Goal: Task Accomplishment & Management: Manage account settings

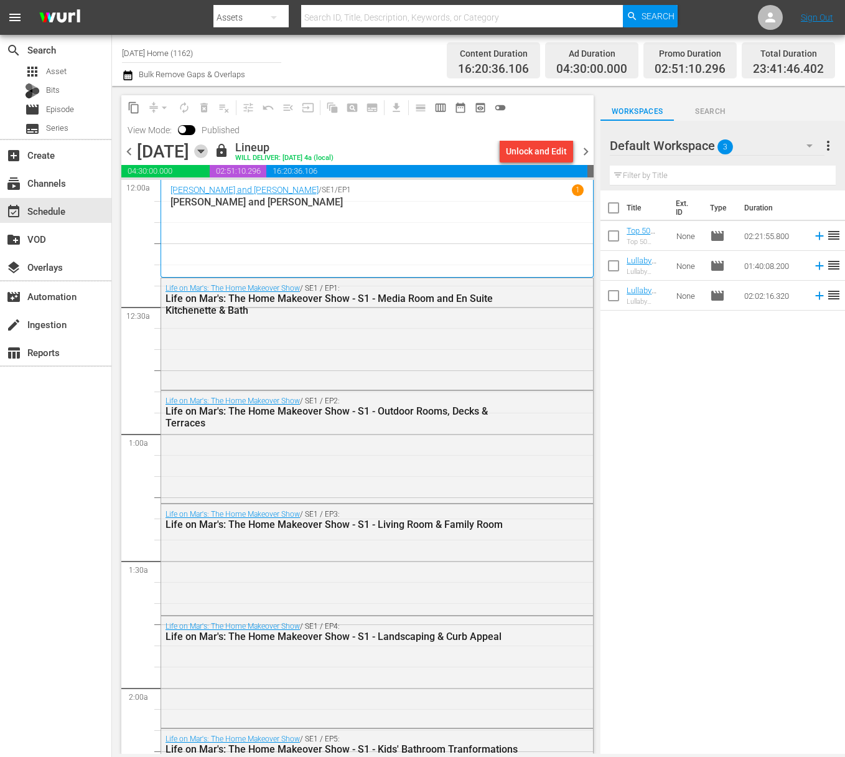
click at [208, 154] on icon "button" at bounding box center [201, 151] width 14 height 14
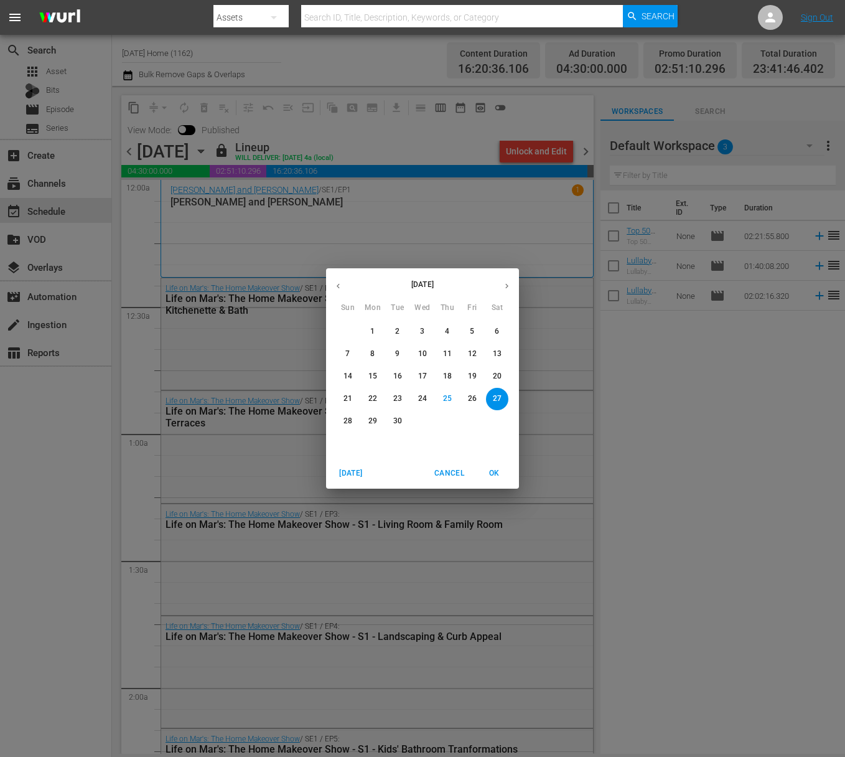
click at [347, 422] on p "28" at bounding box center [348, 421] width 9 height 11
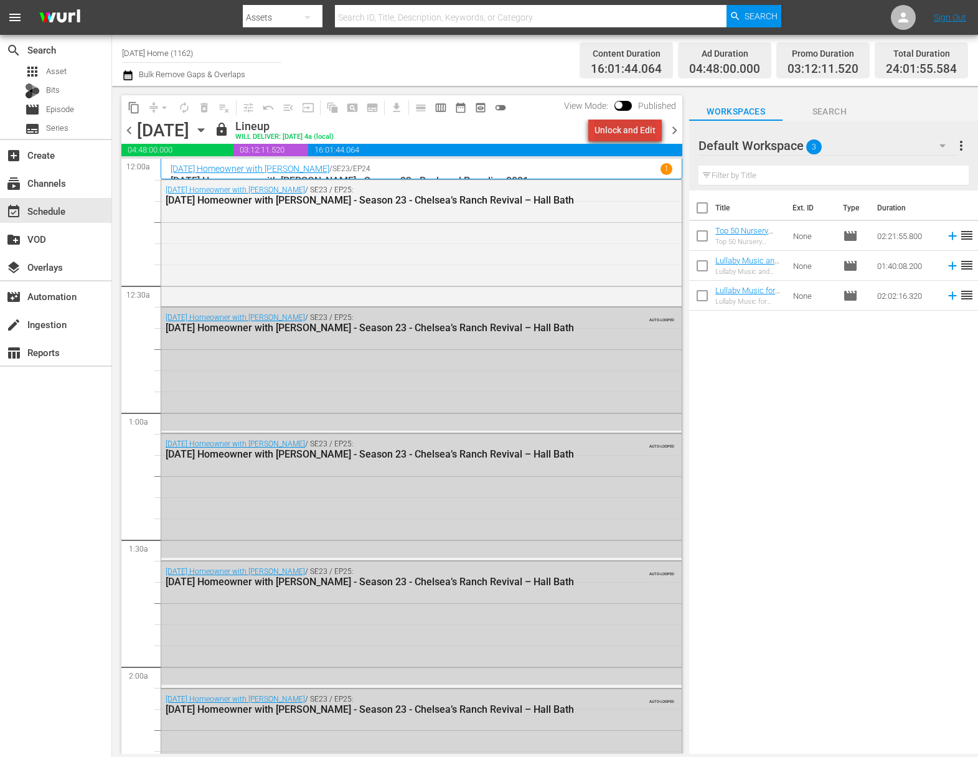
click at [640, 126] on div "Unlock and Edit" at bounding box center [624, 130] width 61 height 22
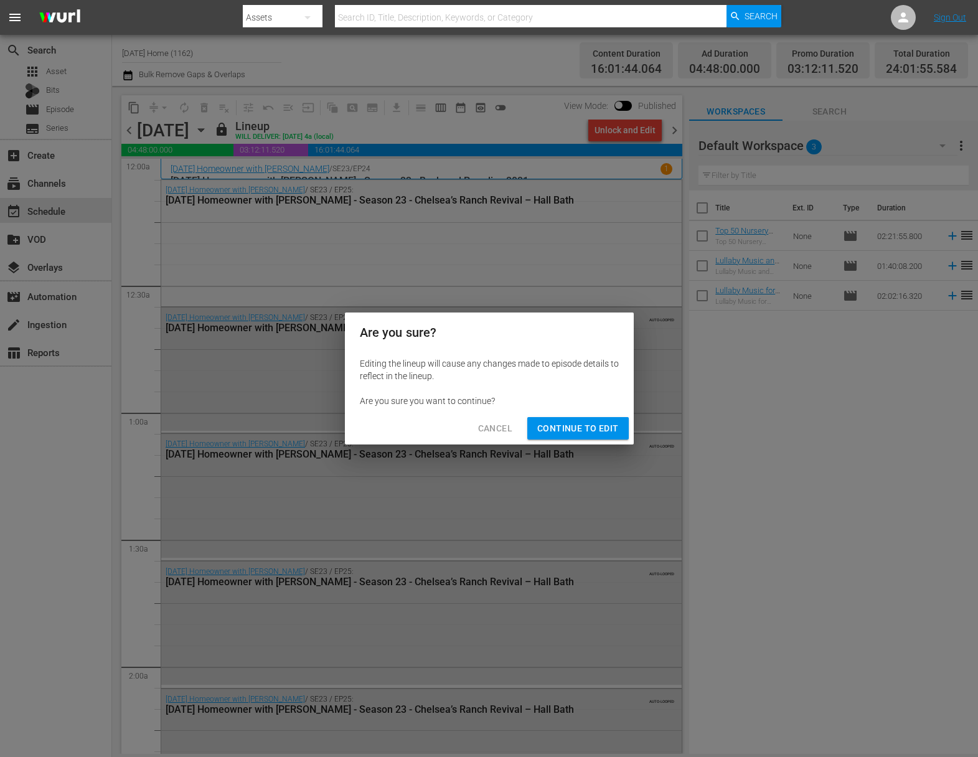
click at [548, 434] on span "Continue to Edit" at bounding box center [577, 429] width 81 height 16
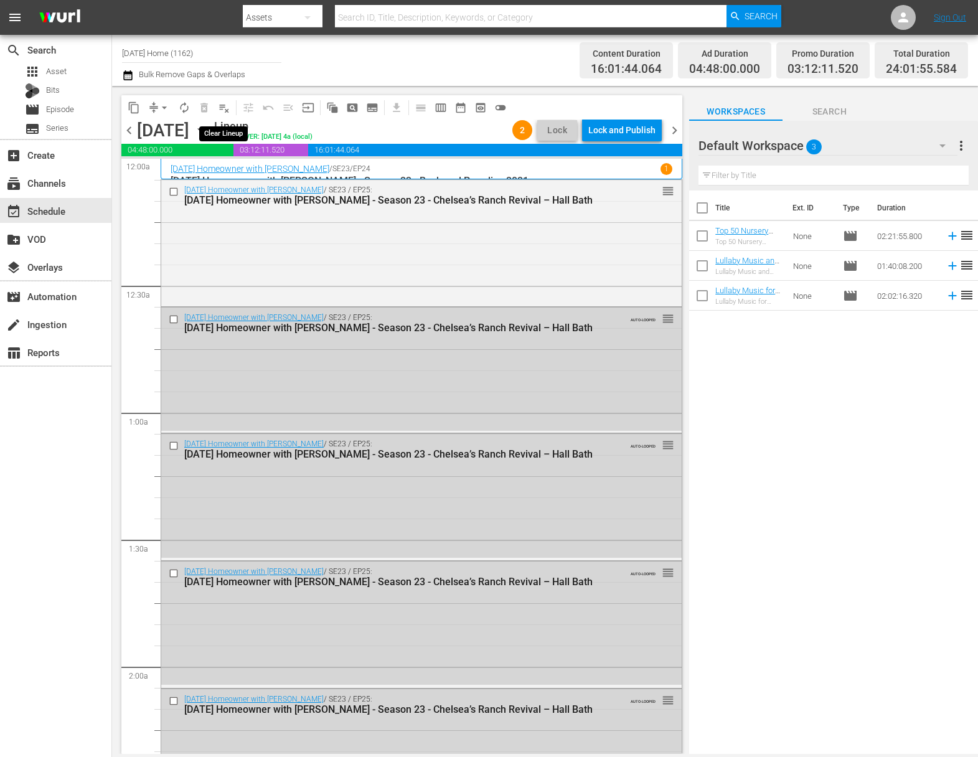
click at [227, 111] on span "playlist_remove_outlined" at bounding box center [224, 107] width 12 height 12
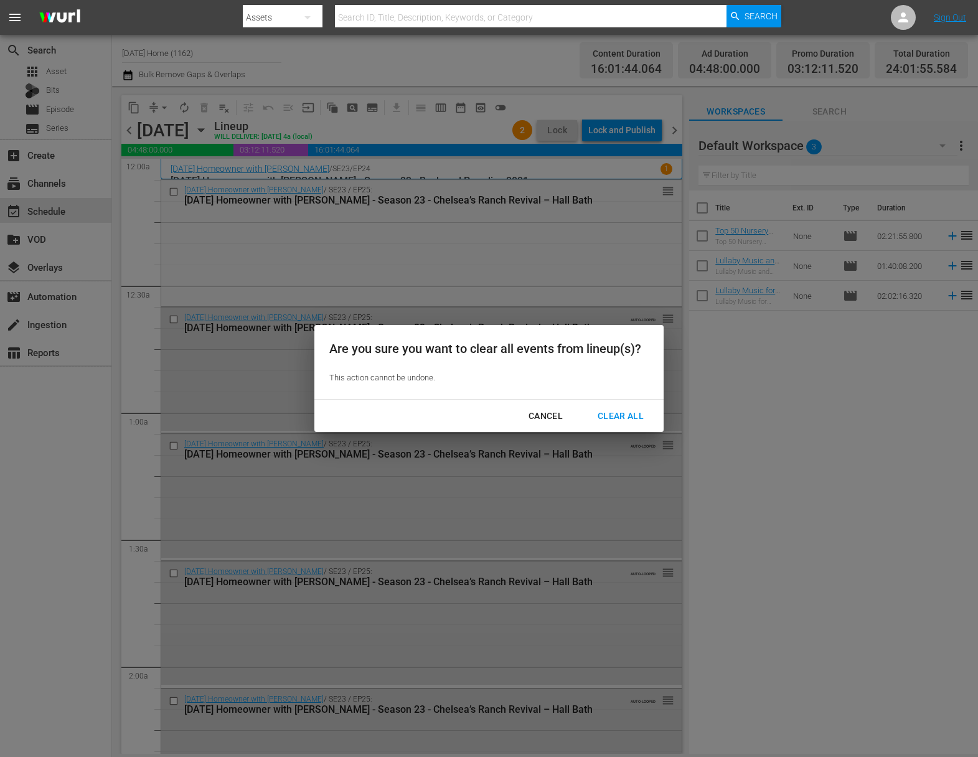
click at [629, 408] on div "Clear All" at bounding box center [621, 416] width 66 height 16
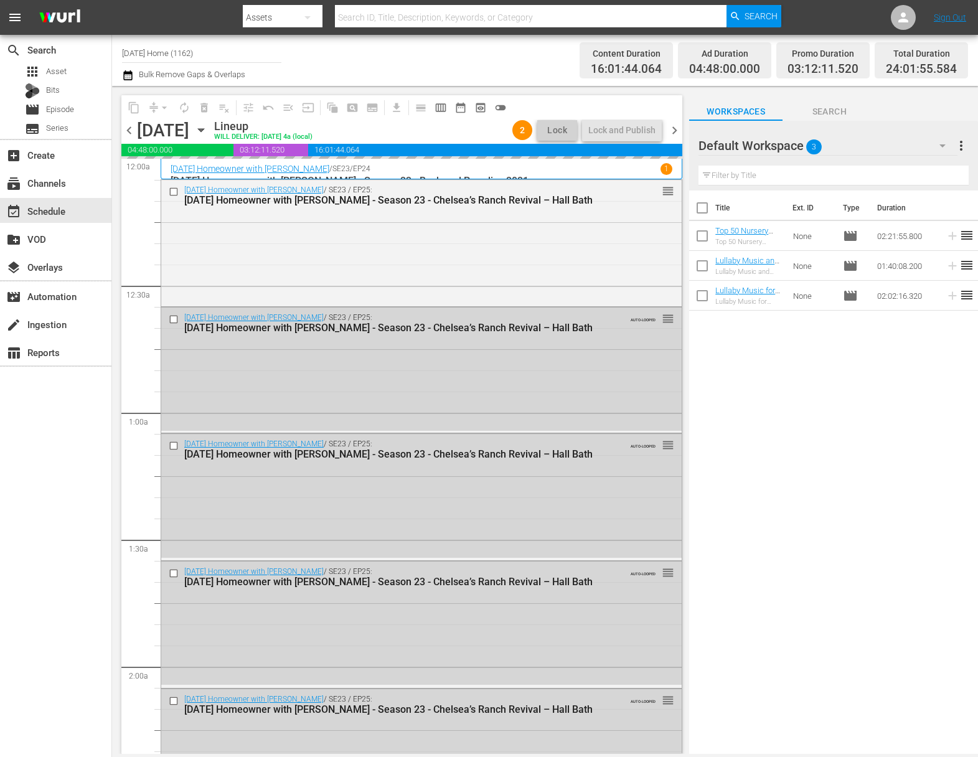
click at [208, 128] on icon "button" at bounding box center [201, 130] width 14 height 14
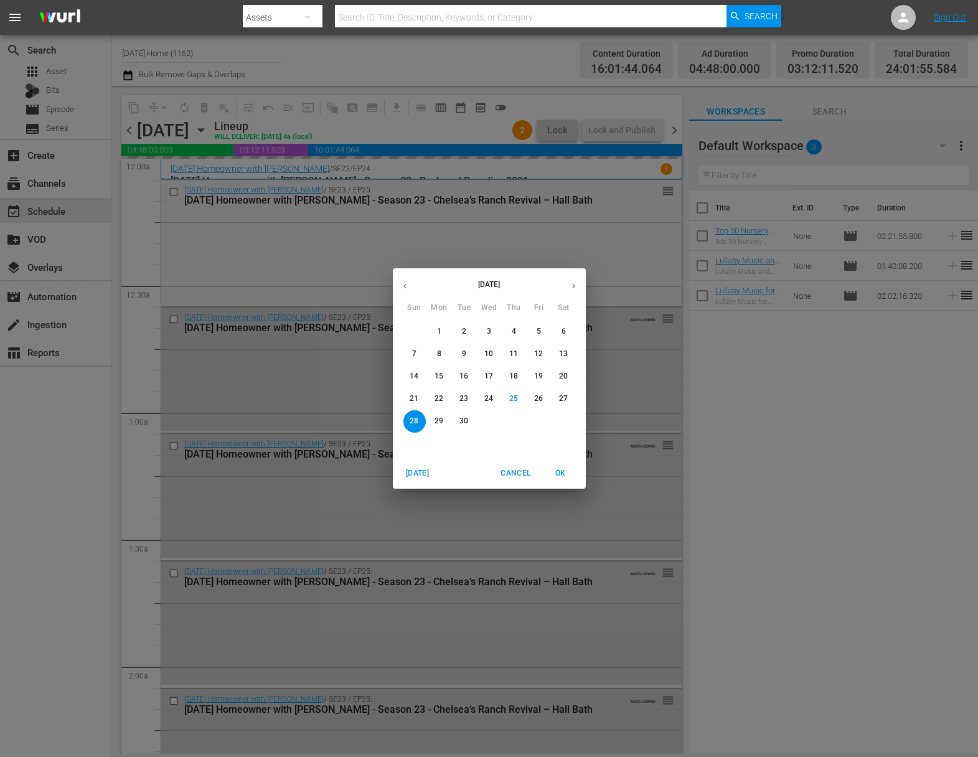
click at [415, 402] on p "21" at bounding box center [414, 398] width 9 height 11
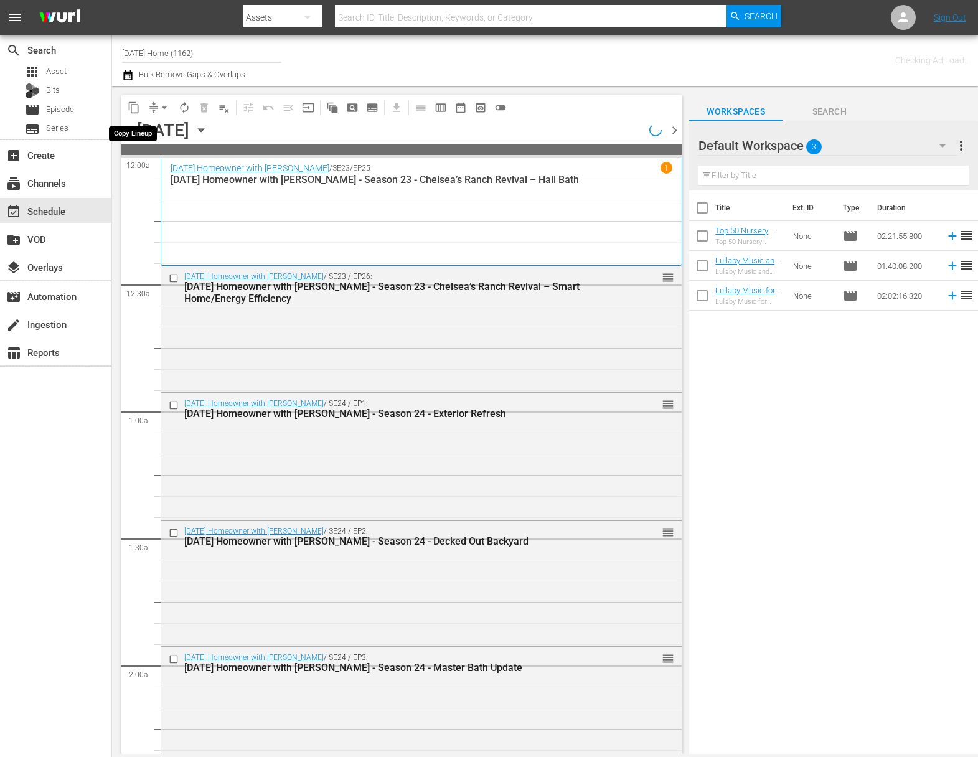
click at [138, 107] on span "content_copy" at bounding box center [134, 107] width 12 height 12
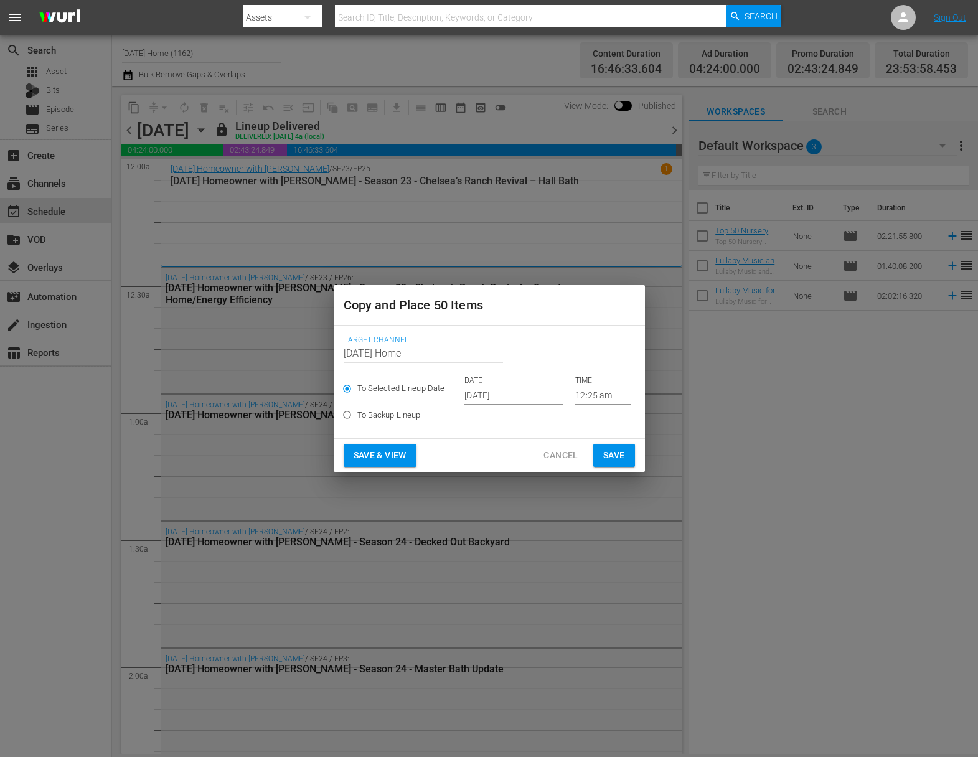
click at [485, 399] on input "Sep 27th 2025" at bounding box center [513, 395] width 98 height 19
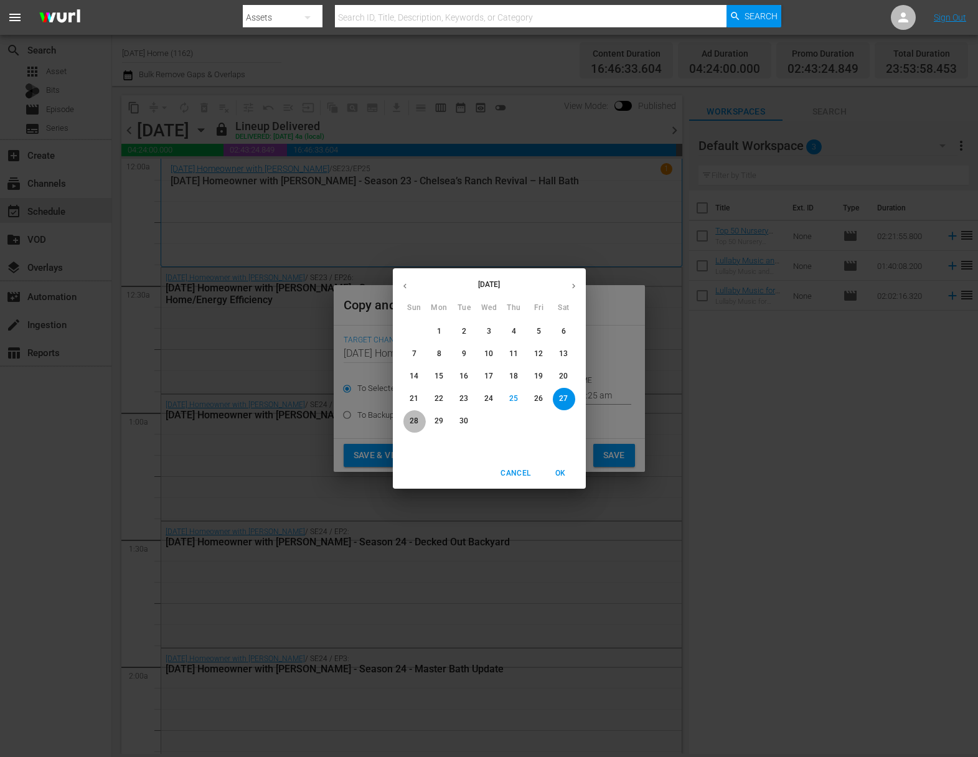
click at [419, 426] on span "28" at bounding box center [414, 421] width 22 height 11
type input "Sep 28th 2025"
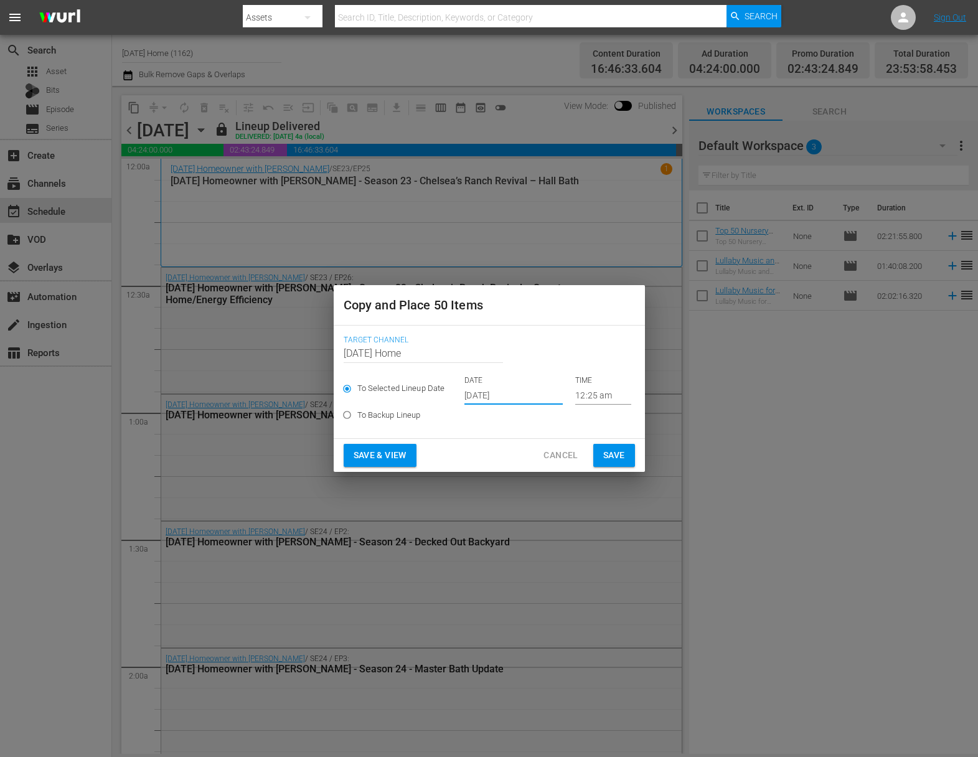
click at [605, 450] on span "Save" at bounding box center [614, 455] width 22 height 16
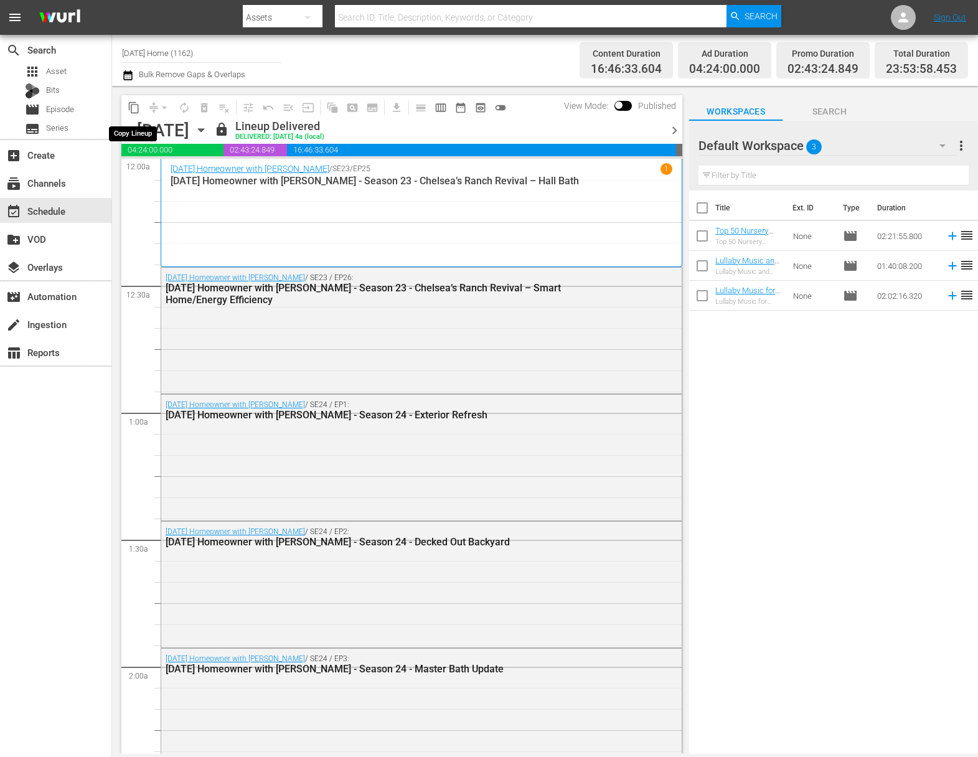
click at [131, 108] on span "content_copy" at bounding box center [134, 107] width 12 height 12
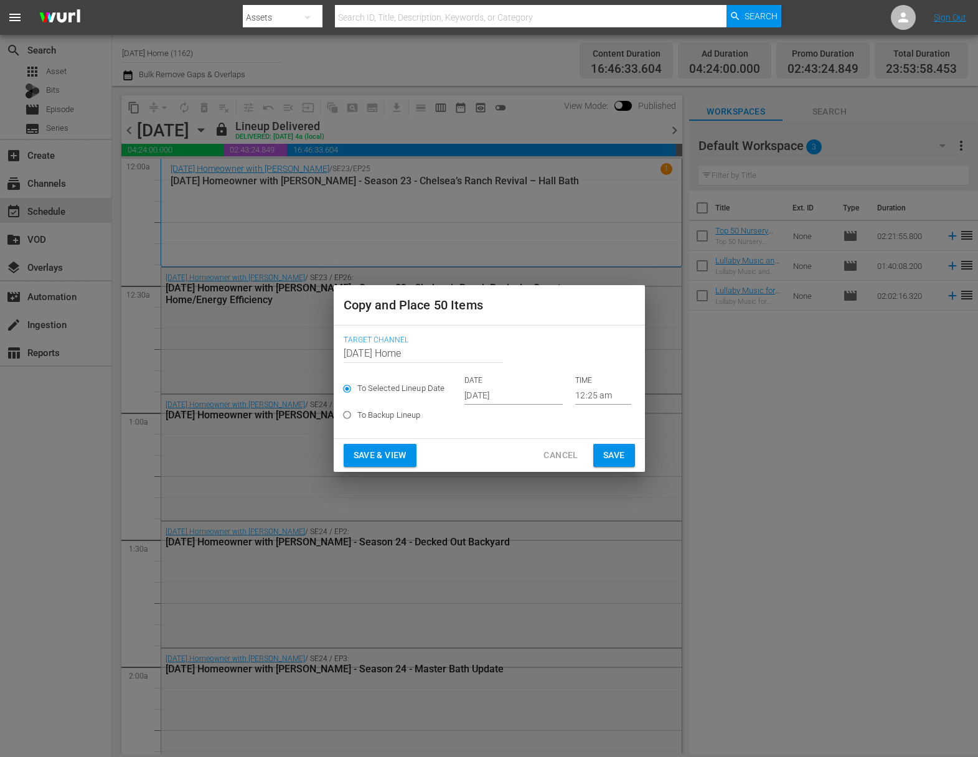
click at [498, 399] on input "Sep 27th 2025" at bounding box center [513, 395] width 98 height 19
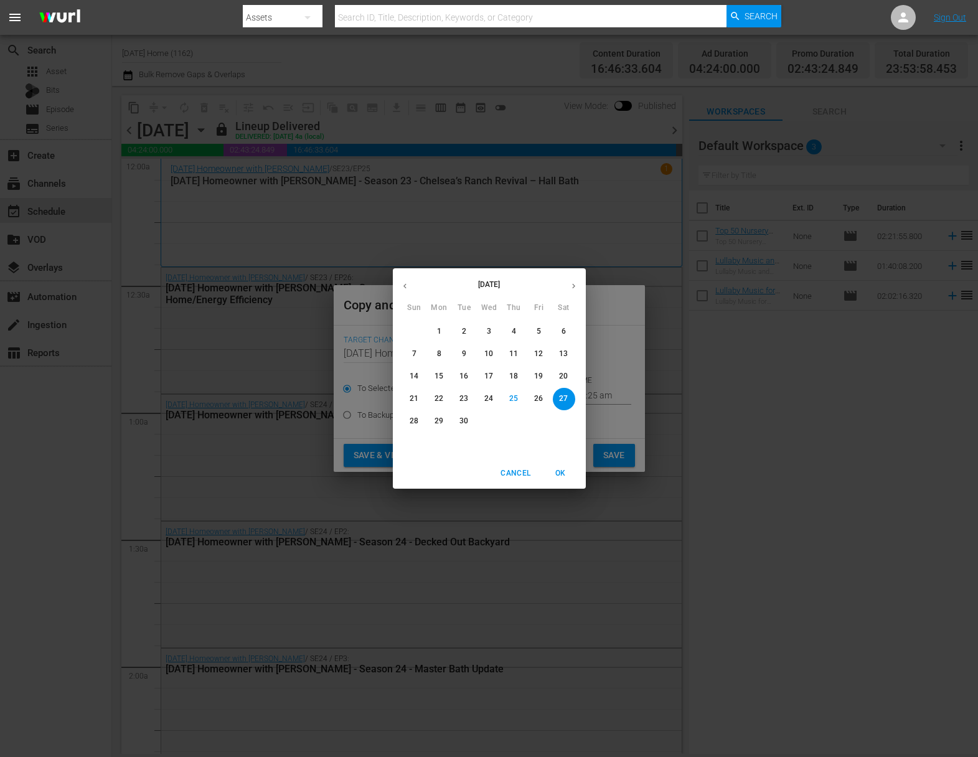
click at [412, 423] on p "28" at bounding box center [414, 421] width 9 height 11
type input "Sep 28th 2025"
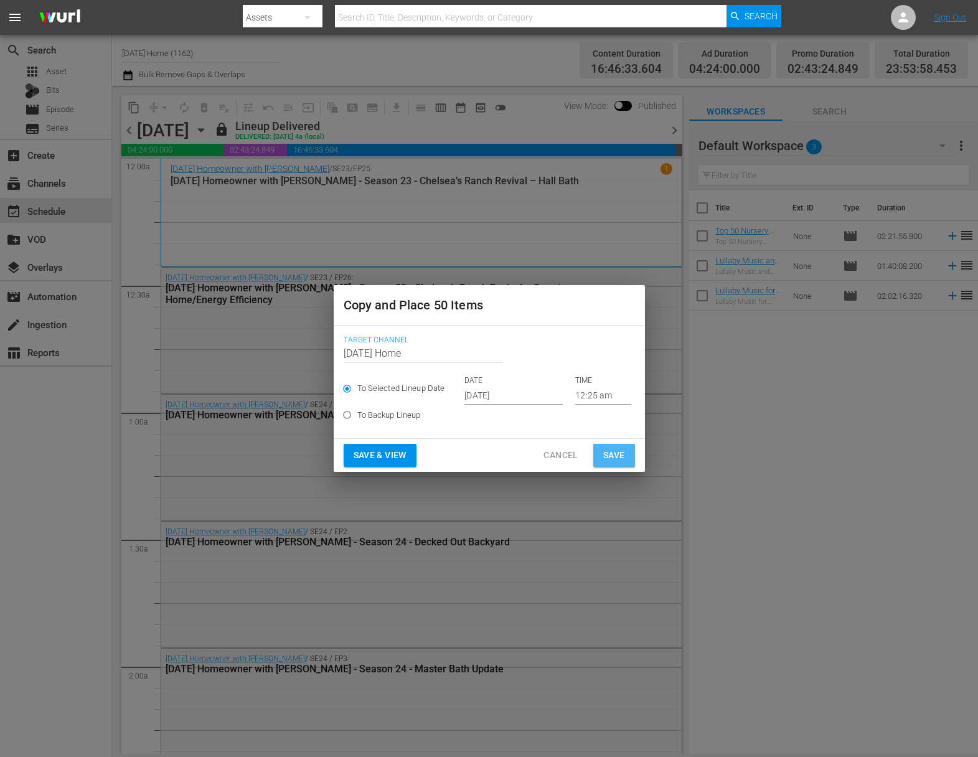
click at [615, 456] on span "Save" at bounding box center [614, 455] width 22 height 16
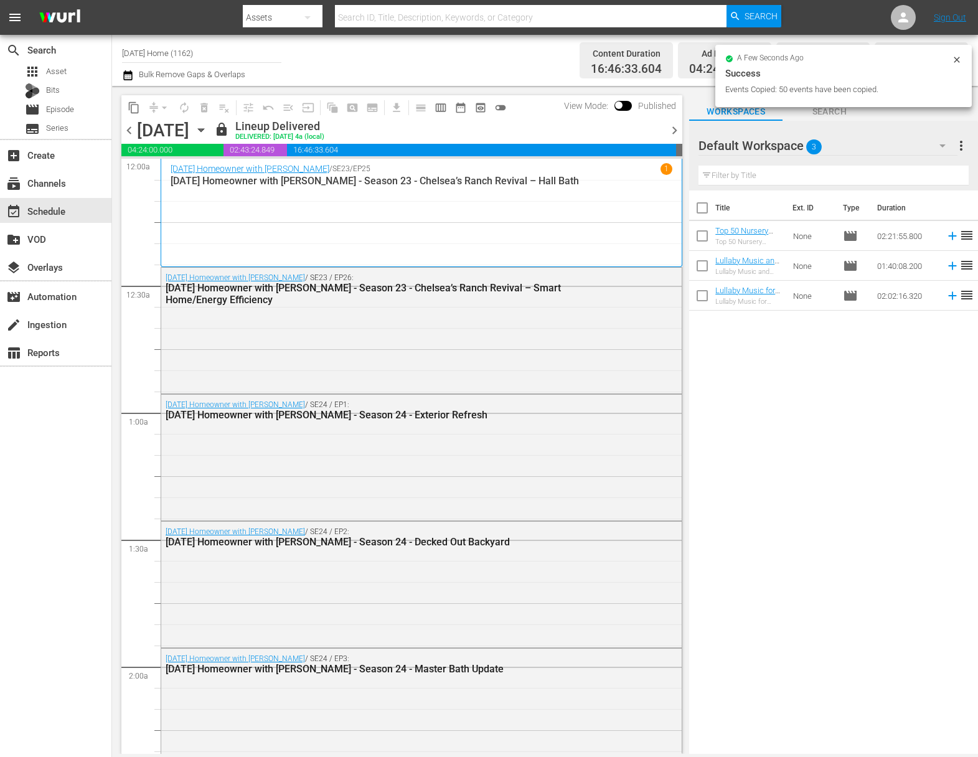
click at [208, 126] on icon "button" at bounding box center [201, 130] width 14 height 14
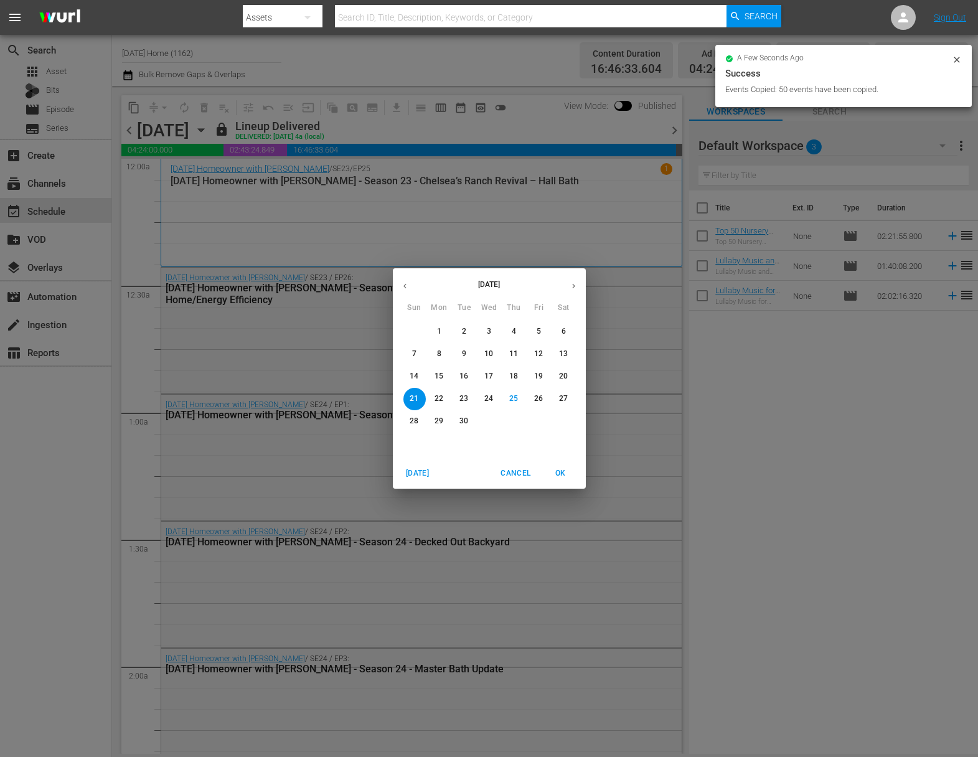
click at [419, 426] on span "28" at bounding box center [414, 421] width 22 height 11
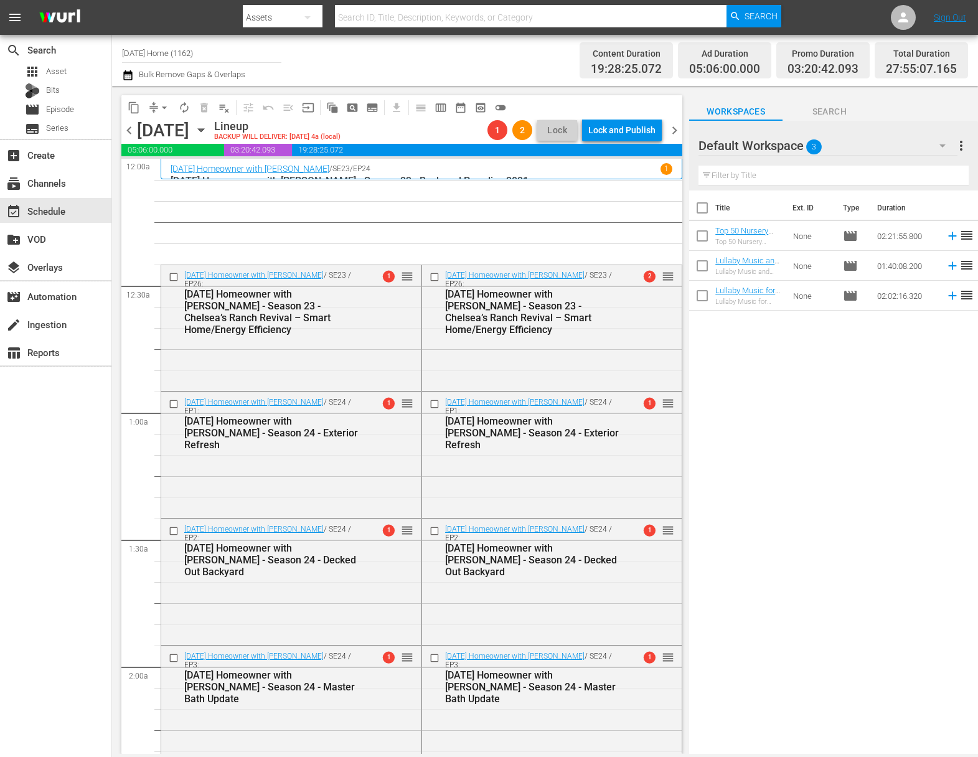
click at [226, 107] on span "playlist_remove_outlined" at bounding box center [224, 107] width 12 height 12
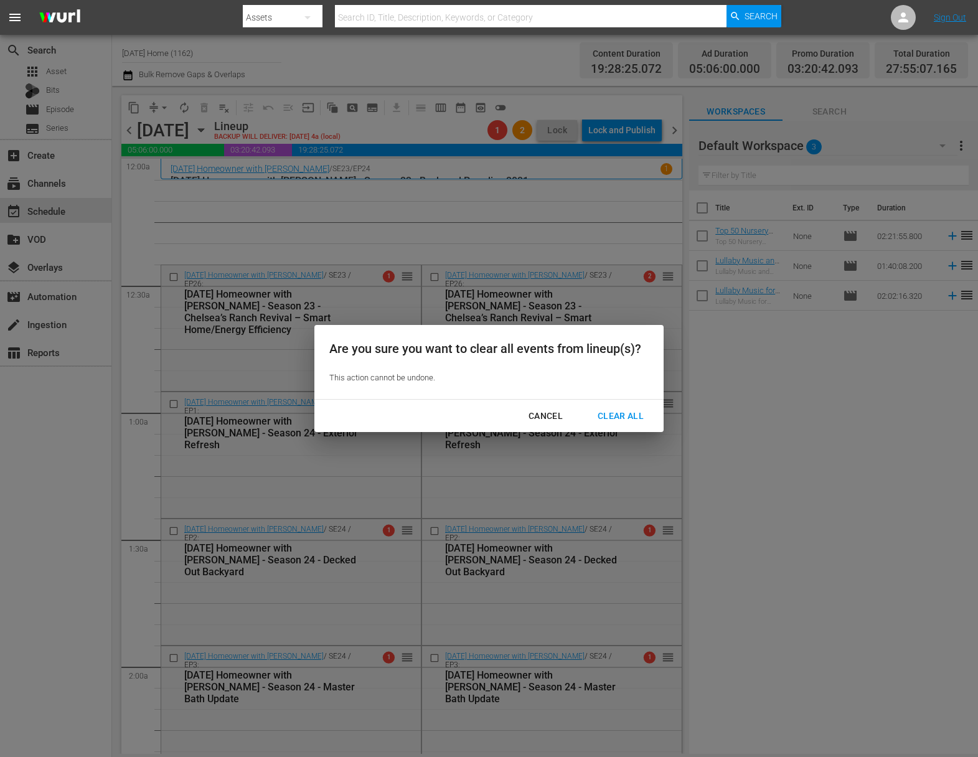
click at [622, 423] on div "Clear All" at bounding box center [621, 416] width 66 height 16
click at [622, 411] on div "Clear All" at bounding box center [621, 416] width 66 height 16
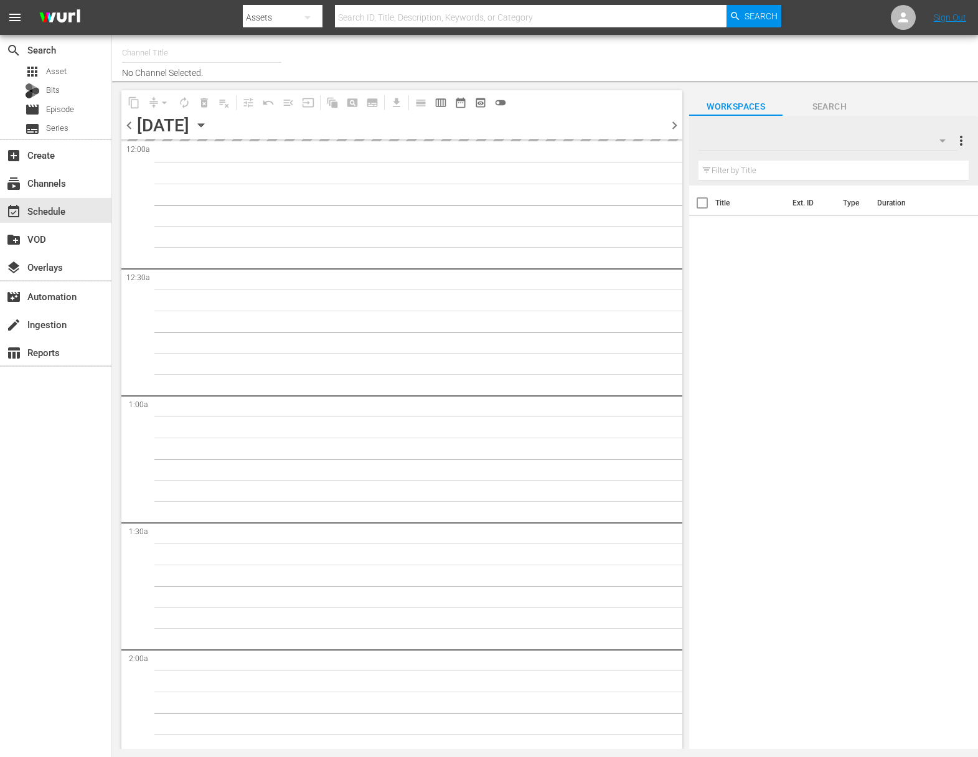
type input "[DATE] Home (1162)"
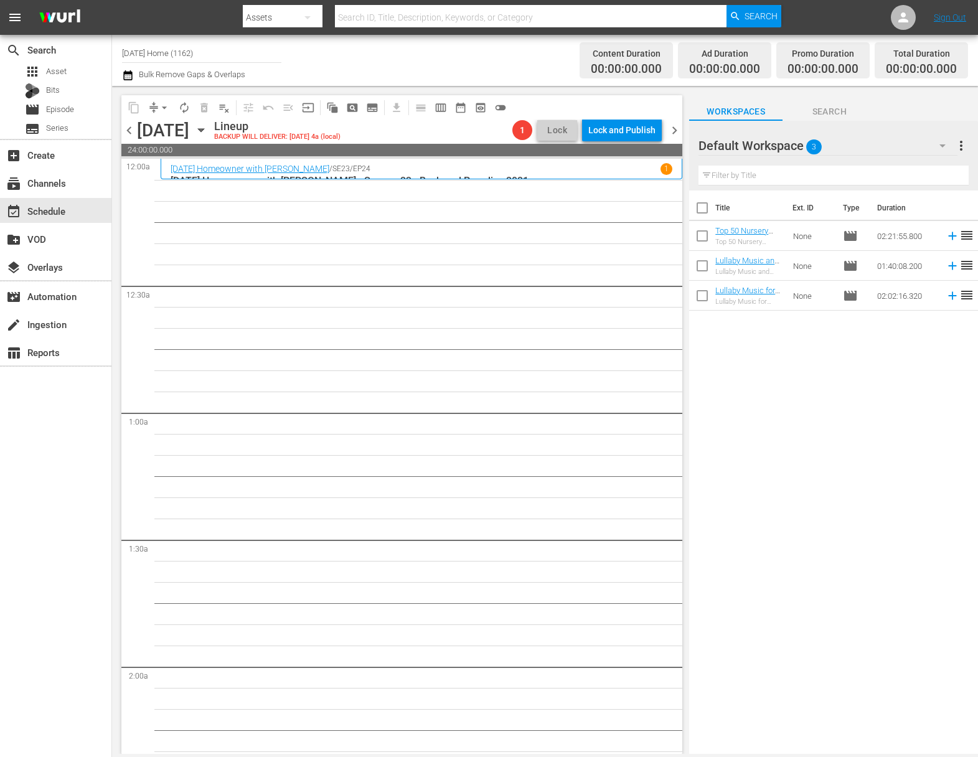
click at [208, 128] on icon "button" at bounding box center [201, 130] width 14 height 14
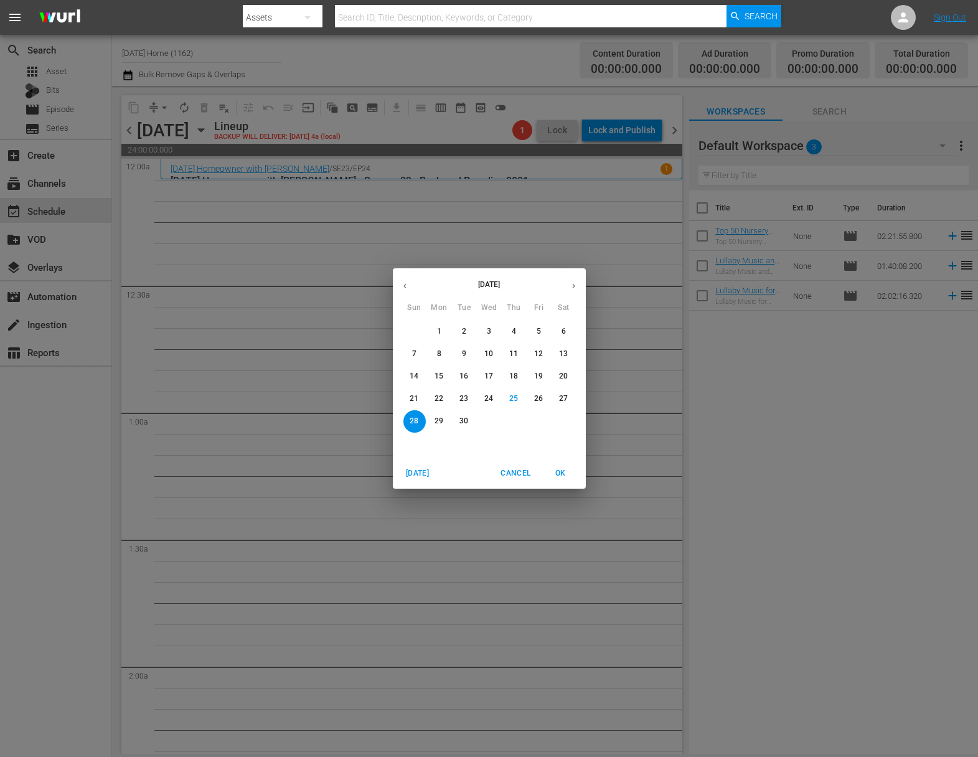
click at [414, 404] on p "21" at bounding box center [414, 398] width 9 height 11
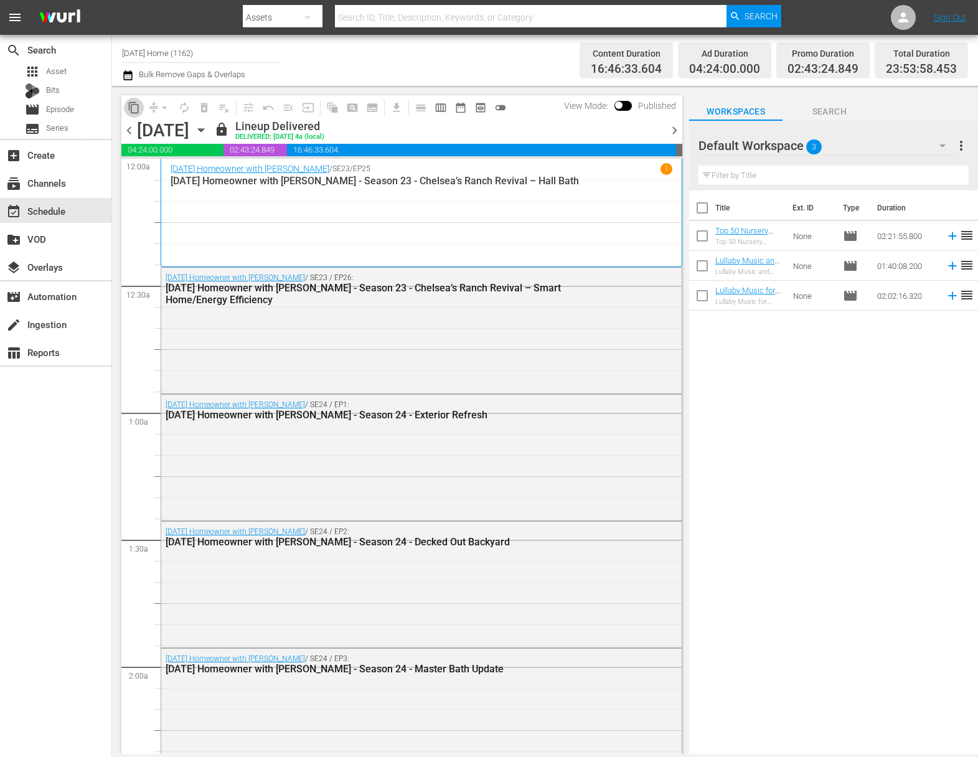
click at [140, 103] on button "content_copy" at bounding box center [134, 108] width 20 height 20
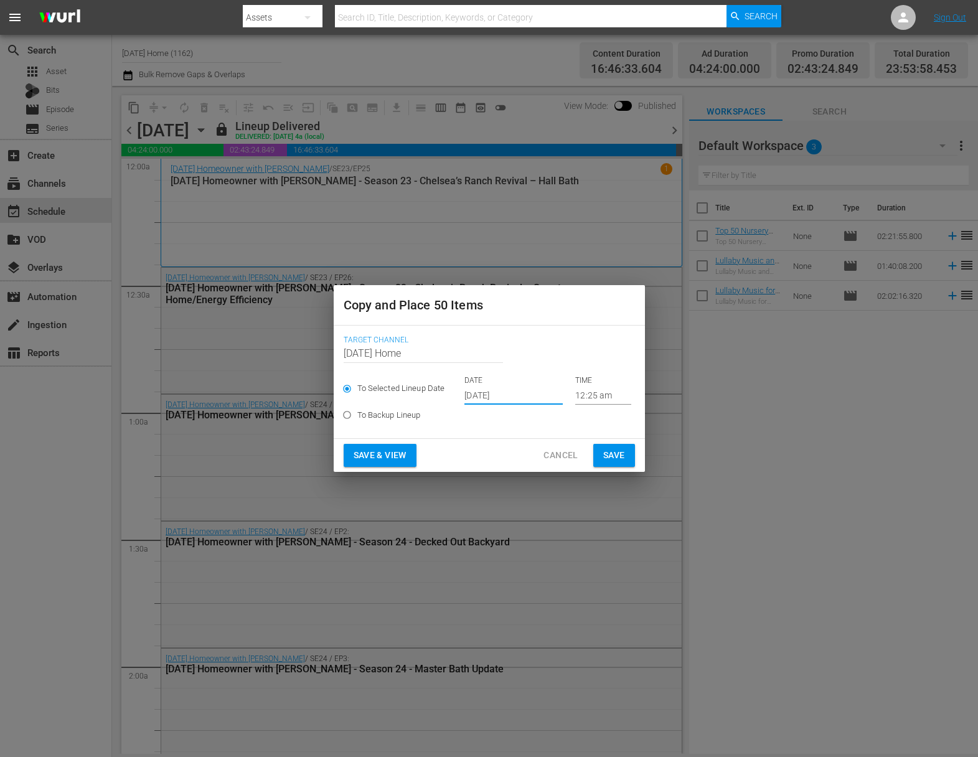
click at [505, 388] on input "Sep 27th 2025" at bounding box center [513, 395] width 98 height 19
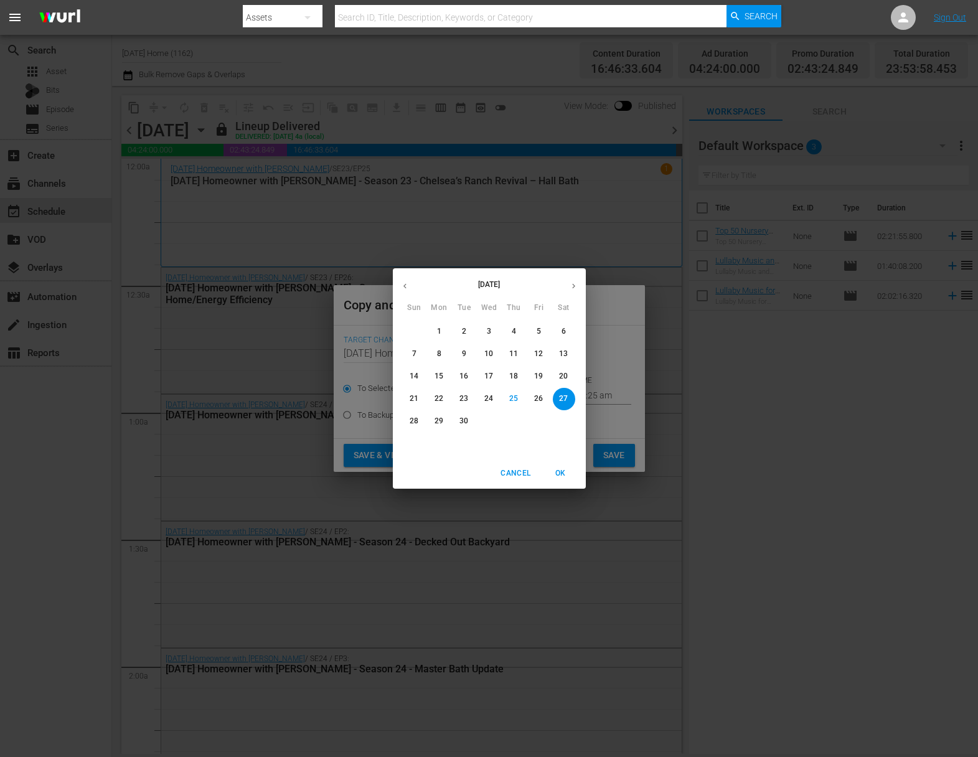
click at [411, 419] on p "28" at bounding box center [414, 421] width 9 height 11
type input "Sep 28th 2025"
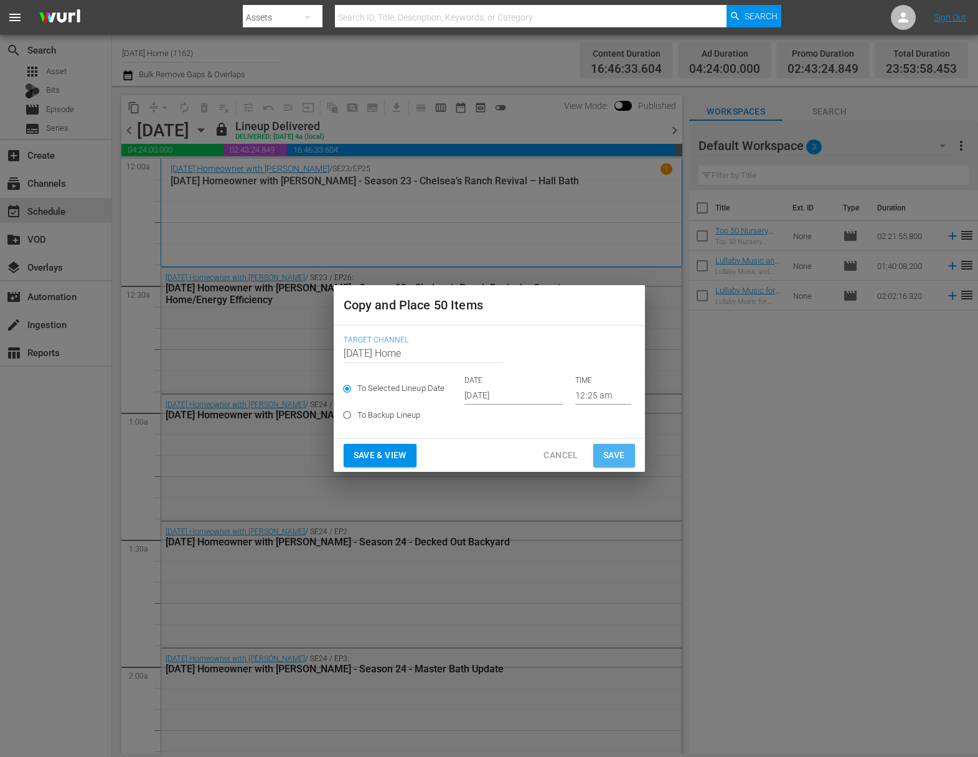
click at [611, 450] on span "Save" at bounding box center [614, 455] width 22 height 16
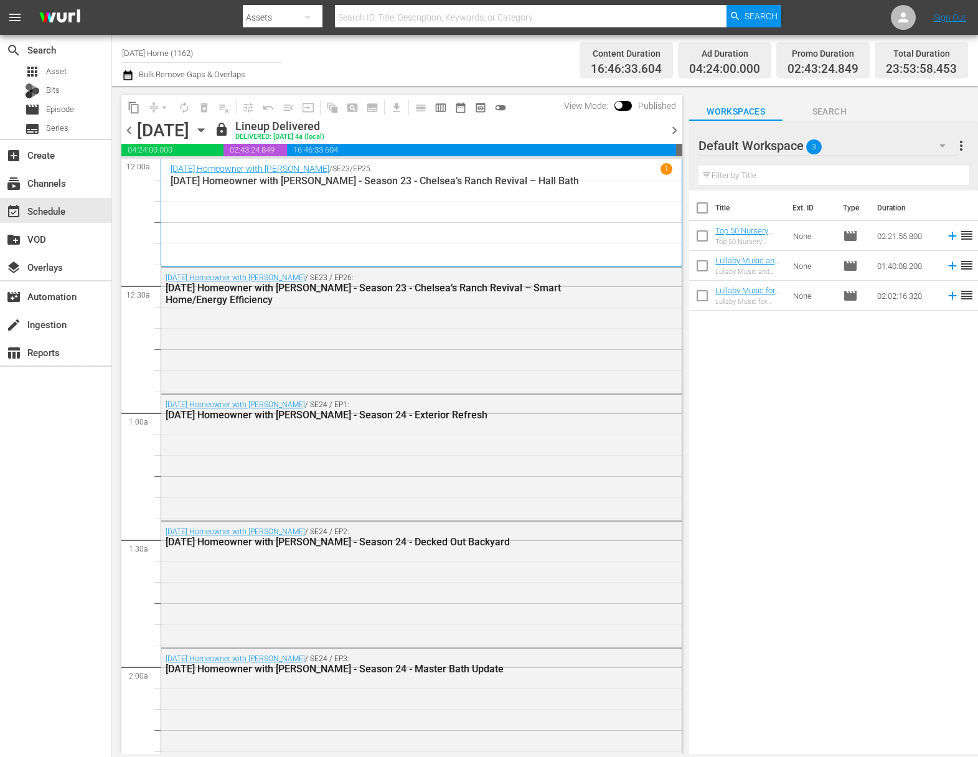
click at [208, 129] on icon "button" at bounding box center [201, 130] width 14 height 14
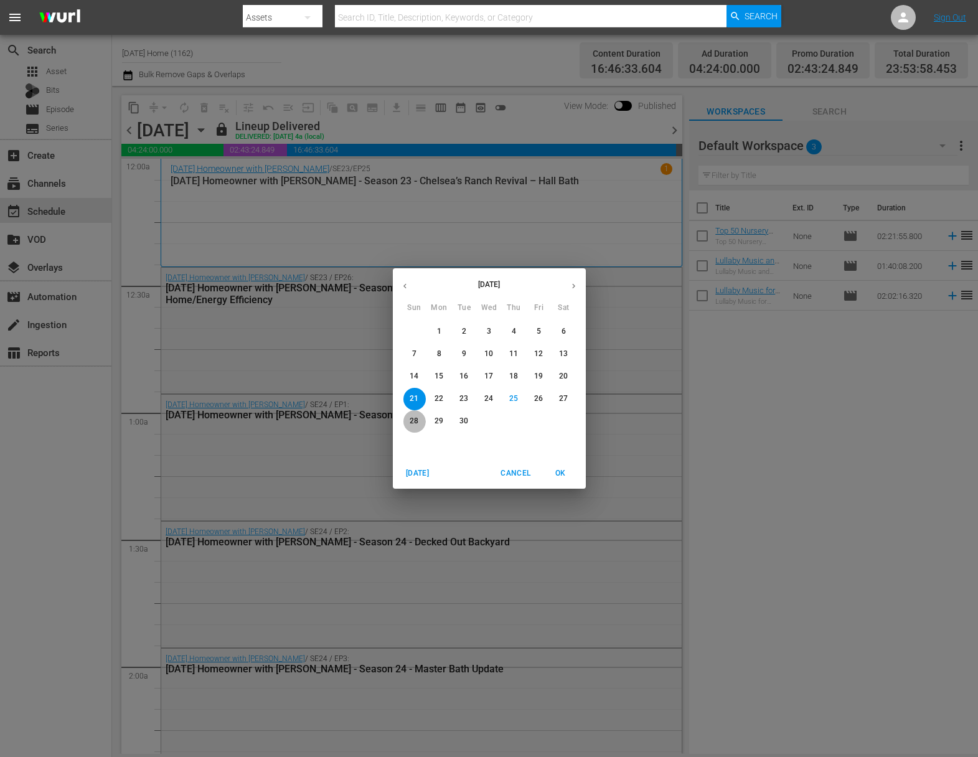
click at [415, 425] on p "28" at bounding box center [414, 421] width 9 height 11
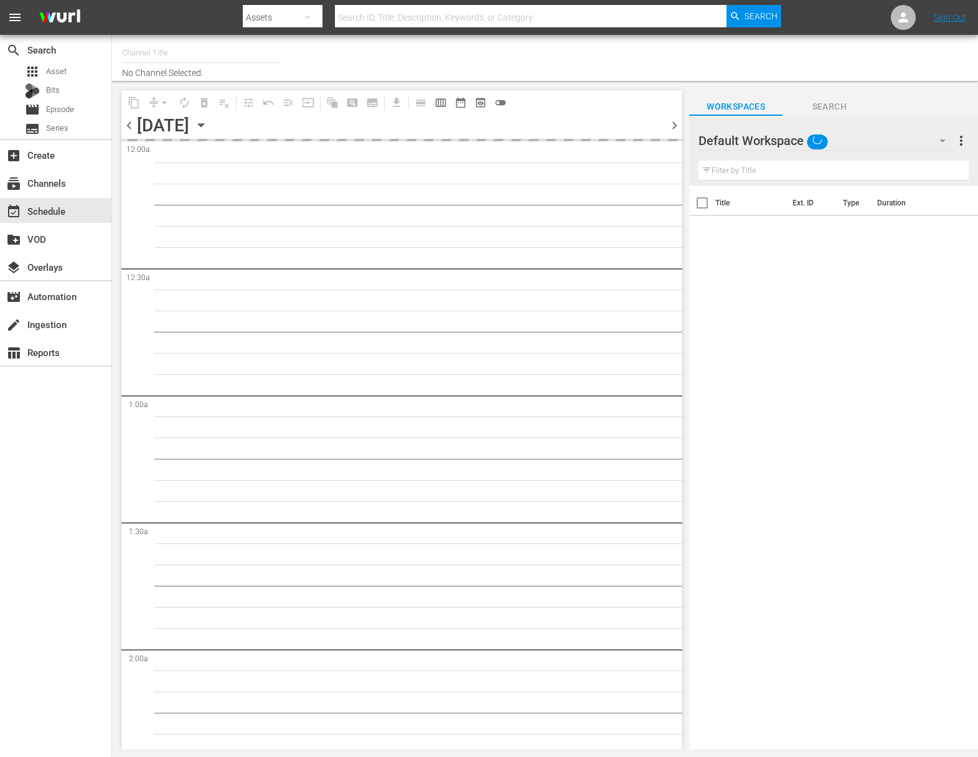
type input "[DATE] Home (1162)"
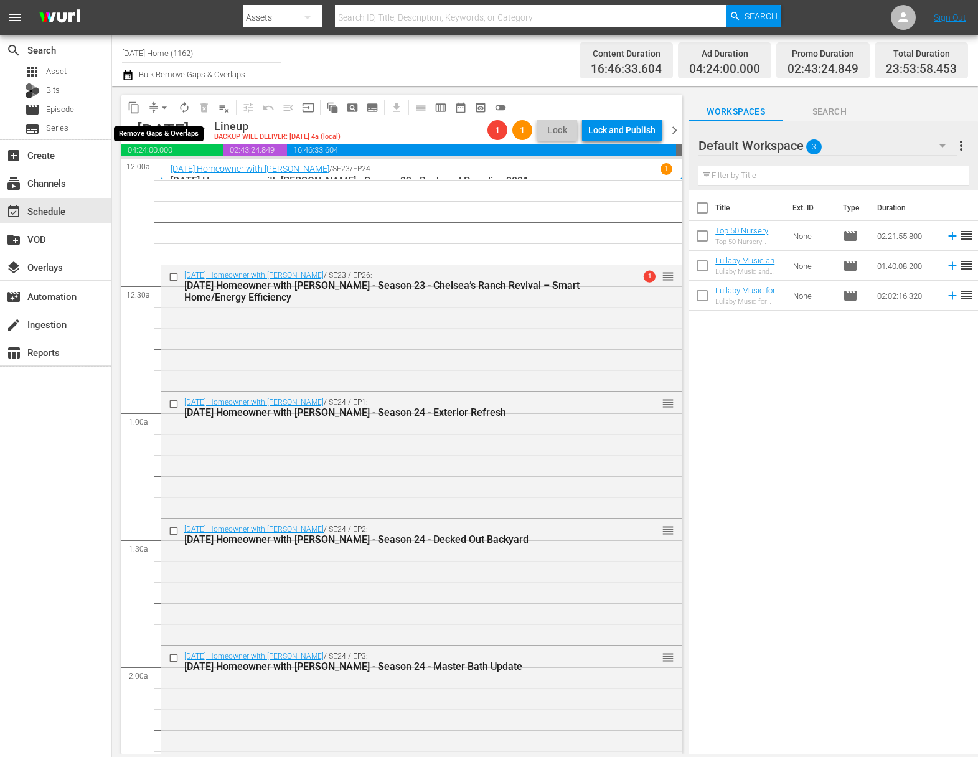
click at [161, 106] on span "arrow_drop_down" at bounding box center [164, 107] width 12 height 12
click at [171, 176] on li "Align to End of Previous Day" at bounding box center [165, 174] width 131 height 21
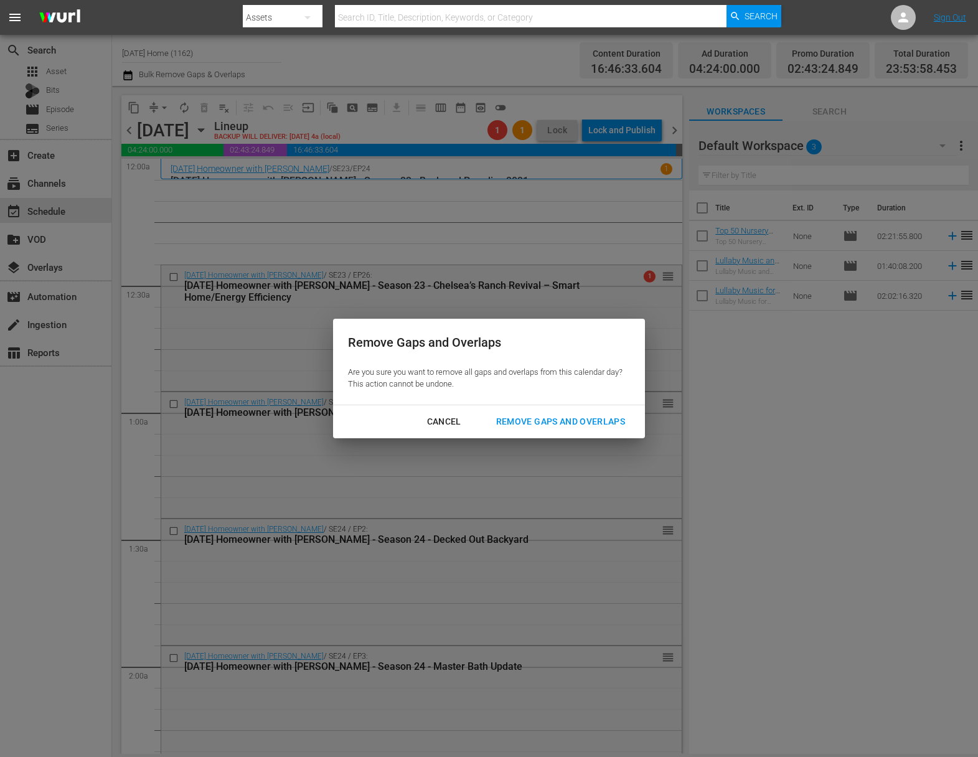
click at [628, 426] on div "Remove Gaps and Overlaps" at bounding box center [560, 422] width 149 height 16
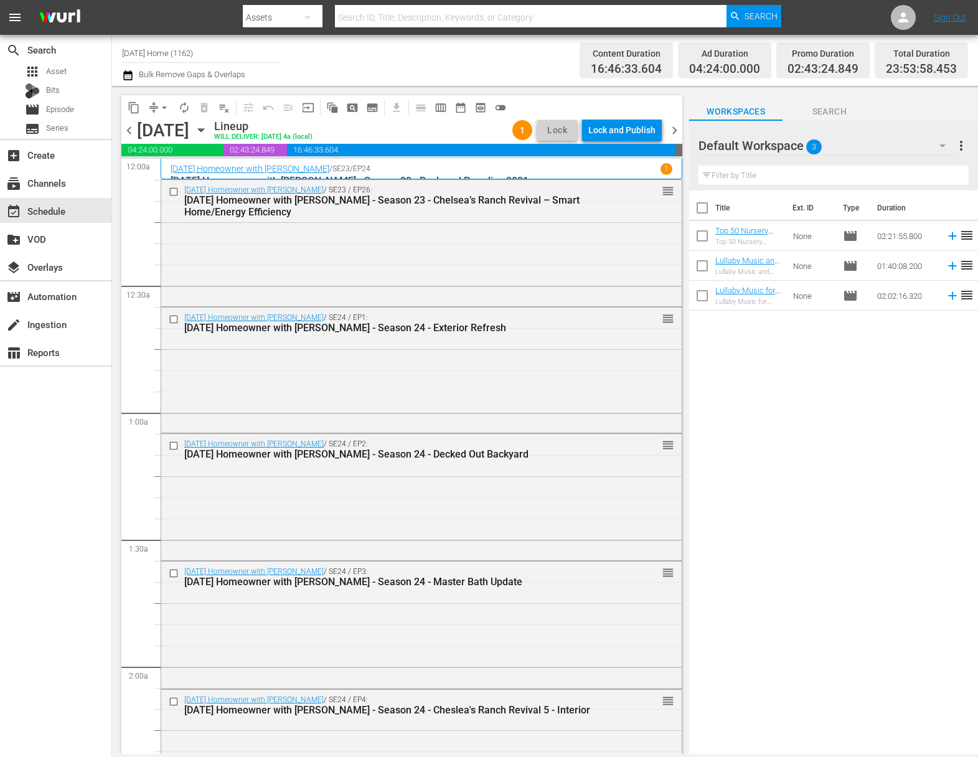
click at [204, 131] on icon "button" at bounding box center [201, 130] width 6 height 3
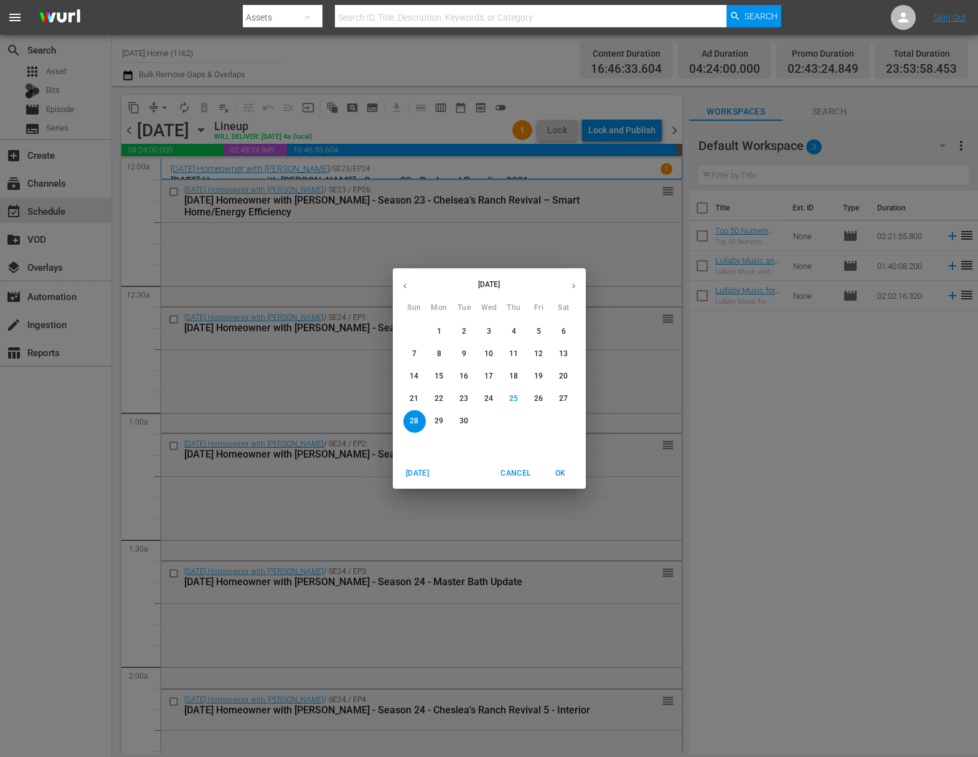
click at [416, 391] on button "21" at bounding box center [414, 399] width 22 height 22
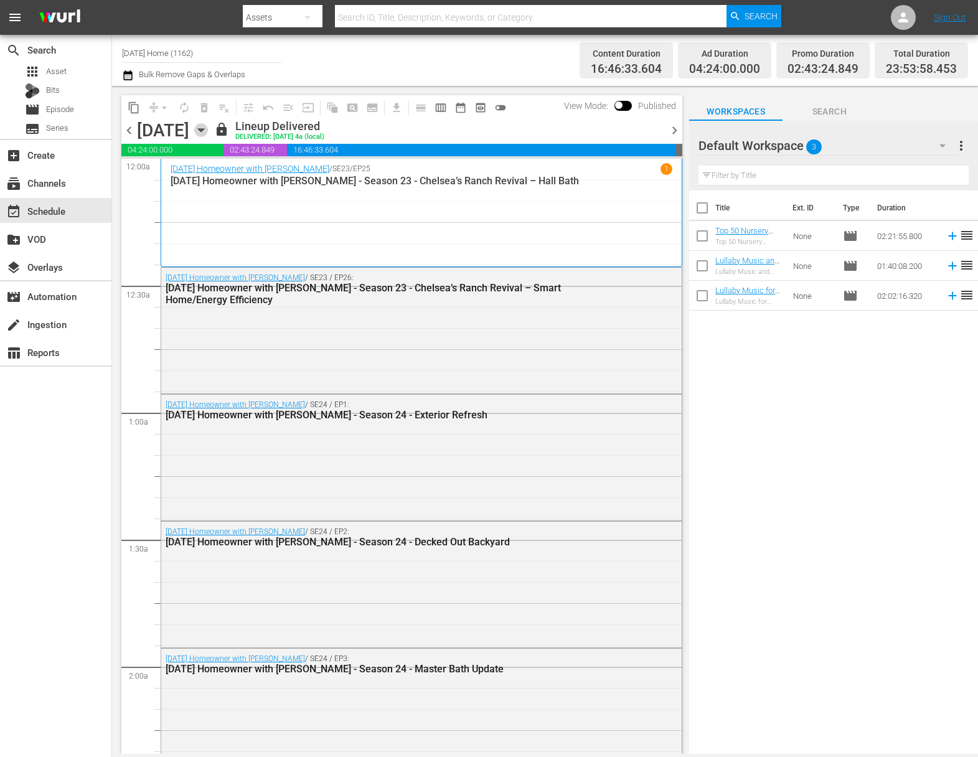
click at [208, 130] on icon "button" at bounding box center [201, 130] width 14 height 14
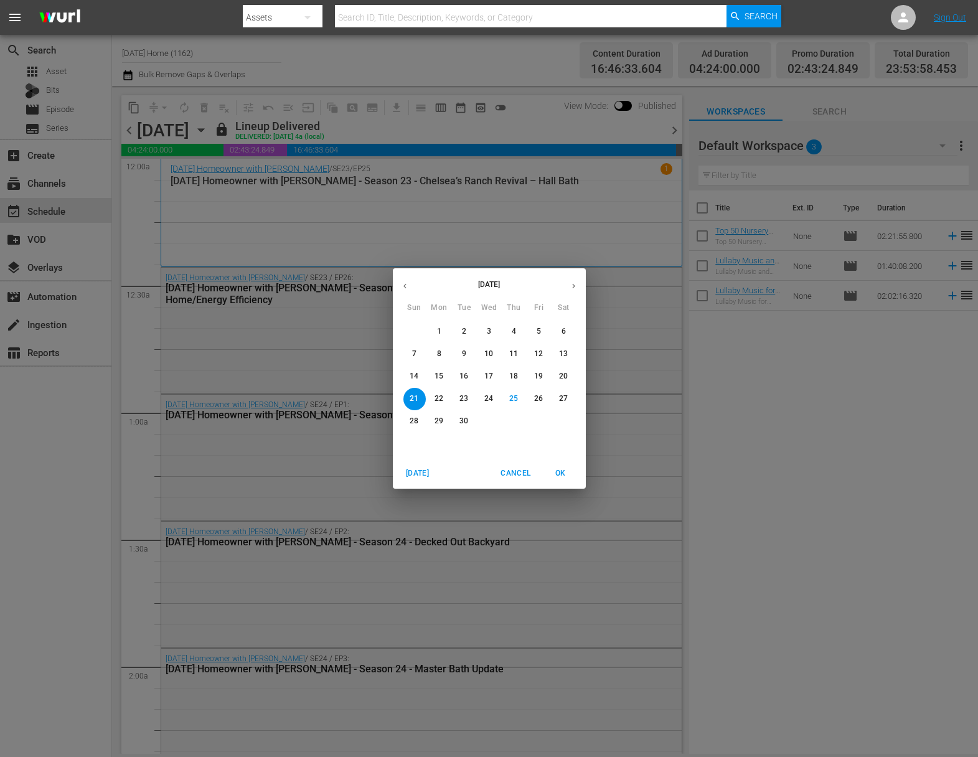
click at [414, 426] on p "28" at bounding box center [414, 421] width 9 height 11
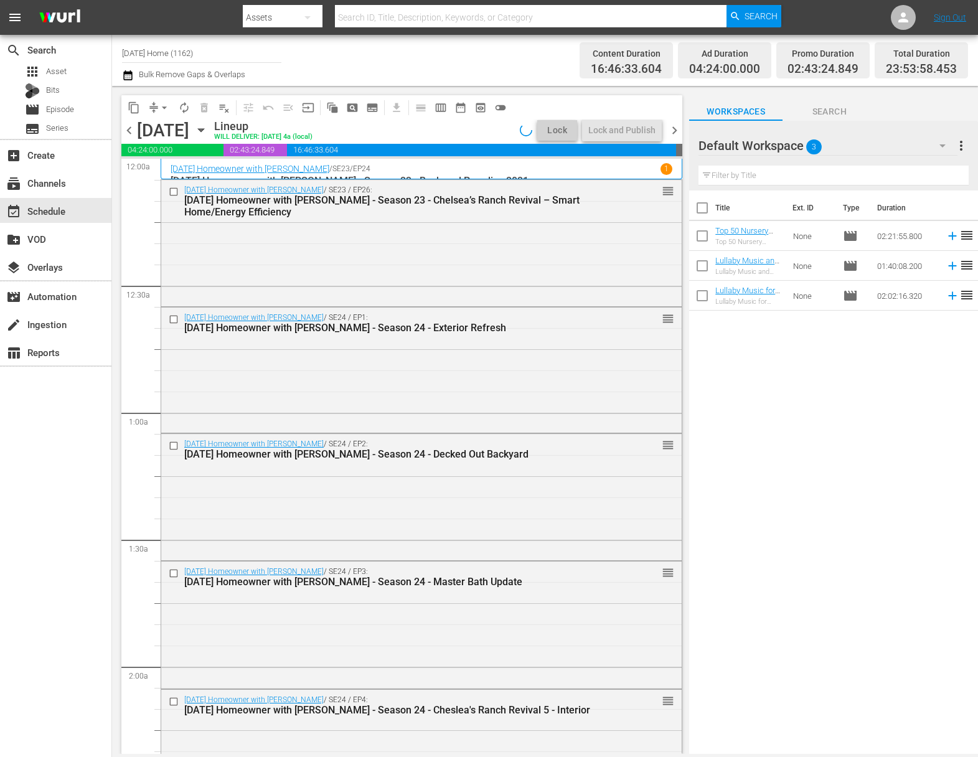
click at [208, 127] on icon "button" at bounding box center [201, 130] width 14 height 14
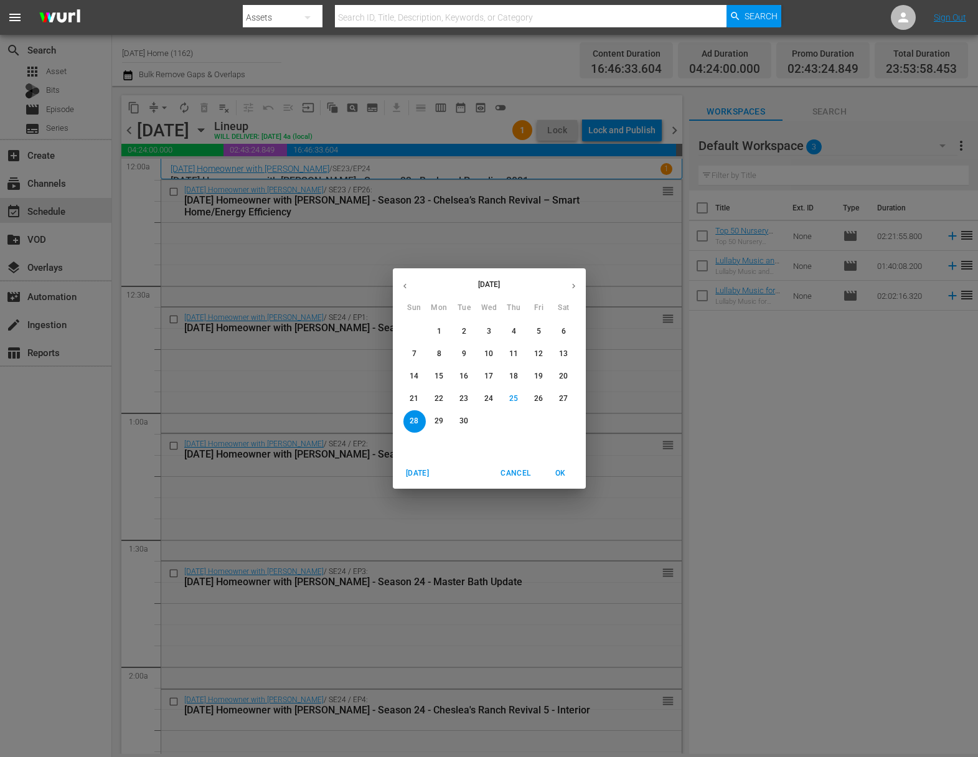
click at [564, 399] on p "27" at bounding box center [563, 398] width 9 height 11
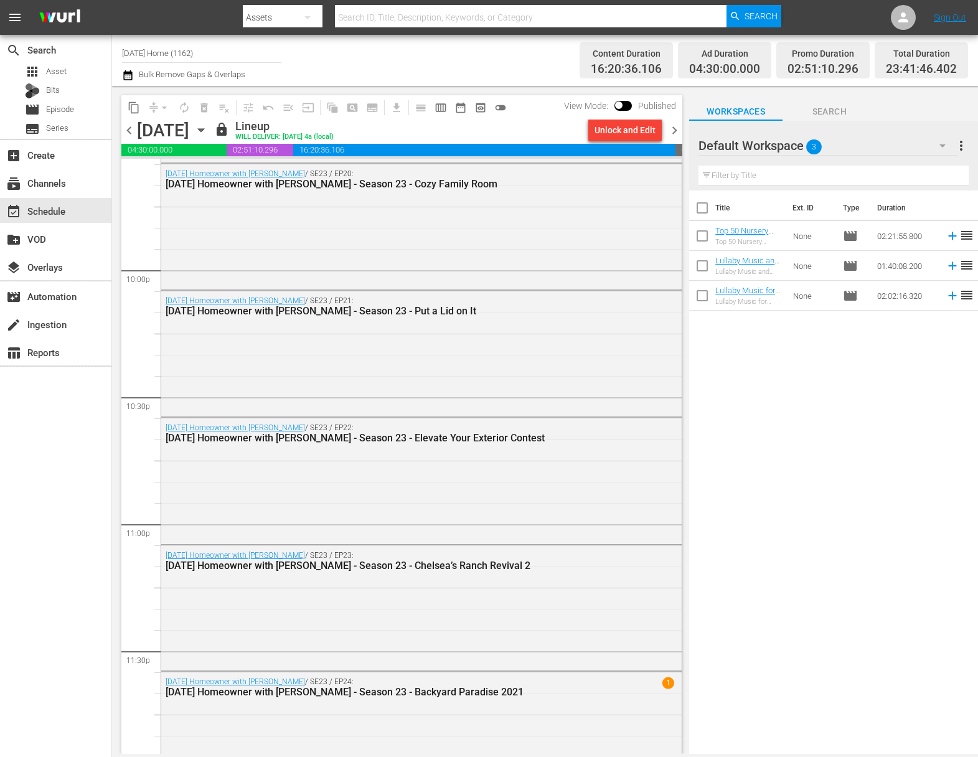
scroll to position [5520, 0]
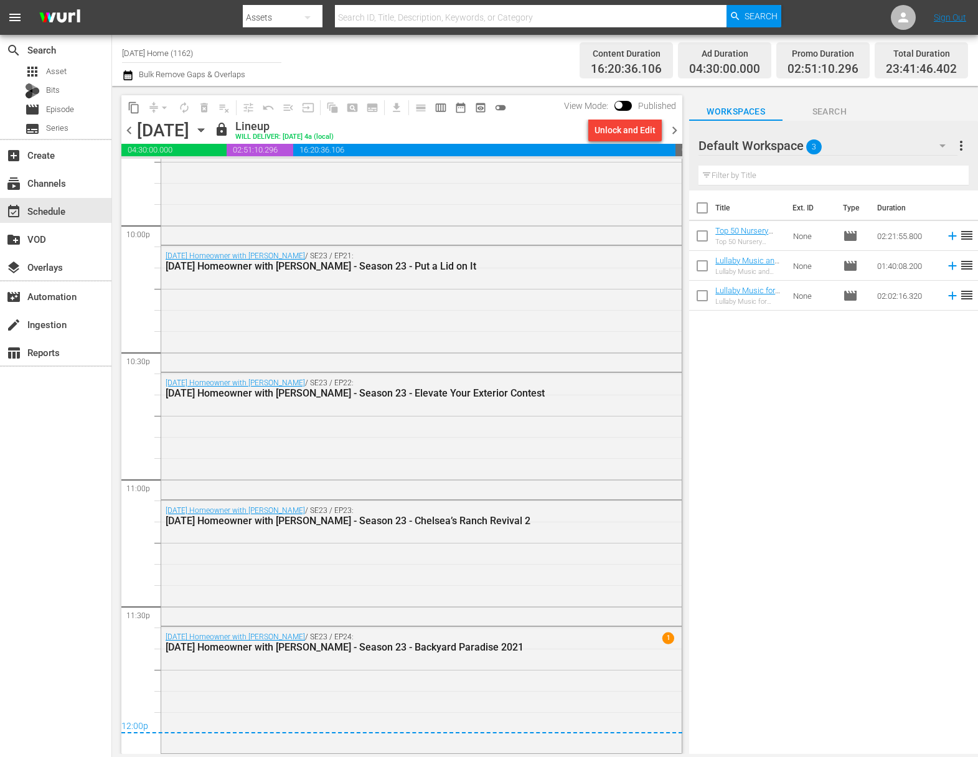
click at [208, 127] on icon "button" at bounding box center [201, 130] width 14 height 14
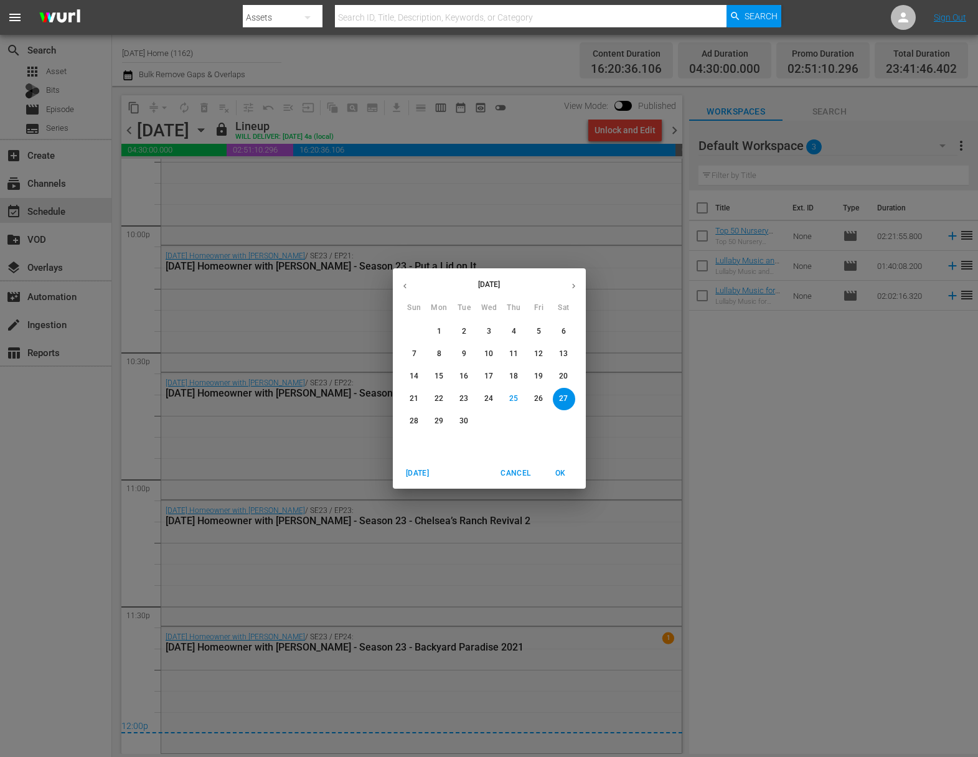
click at [415, 397] on p "21" at bounding box center [414, 398] width 9 height 11
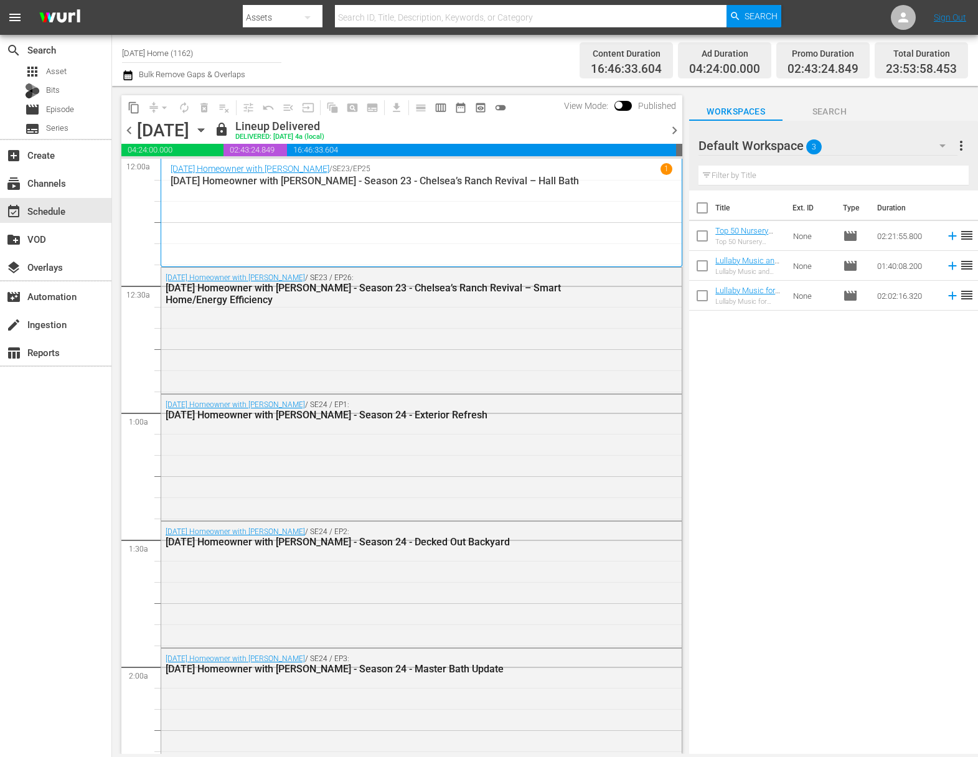
click at [375, 238] on div "Today's Homeowner with Danny Lipford / SE23 / EP25 1 Today's Homeowner with Dan…" at bounding box center [422, 212] width 502 height 99
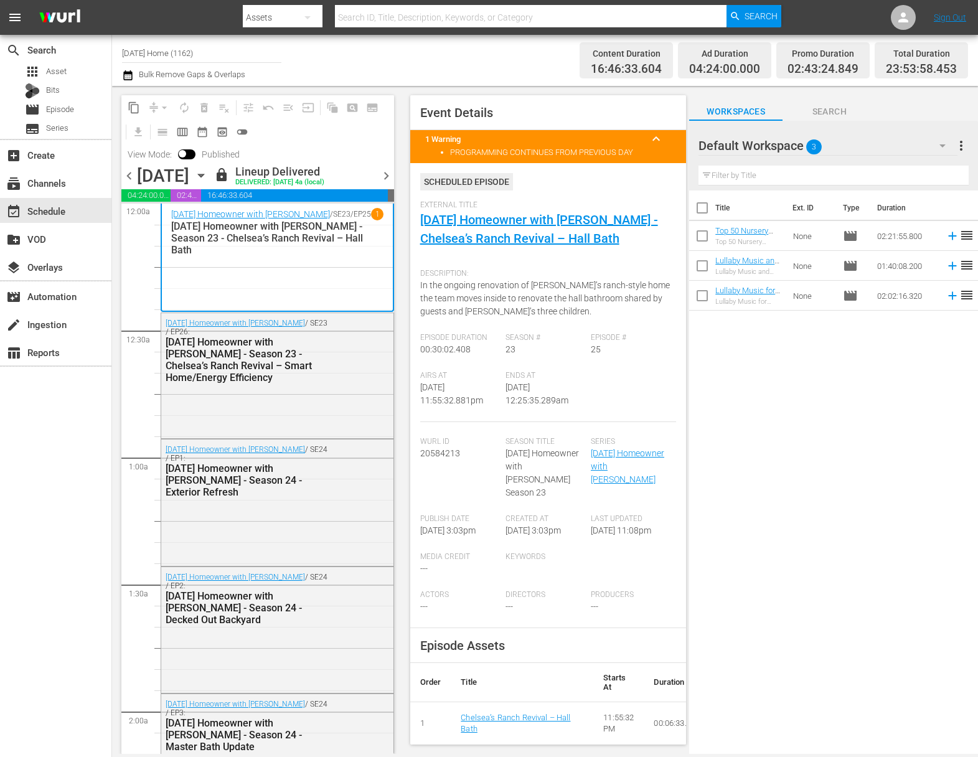
click at [649, 248] on div "External Title Today's Homeowner with Danny Lipford - Chelsea’s Ranch Revival –…" at bounding box center [548, 231] width 256 height 62
drag, startPoint x: 650, startPoint y: 246, endPoint x: 414, endPoint y: 224, distance: 237.5
click at [410, 223] on div "Event Details 1 Warning keyboard_arrow_up PROGRAMMING CONTINUES FROM PREVIOUS D…" at bounding box center [548, 419] width 276 height 649
copy link "Today's Homeowner with Danny Lipford - Chelsea’s Ranch Revival – Hall Bath"
click at [49, 107] on span "Episode" at bounding box center [60, 109] width 28 height 12
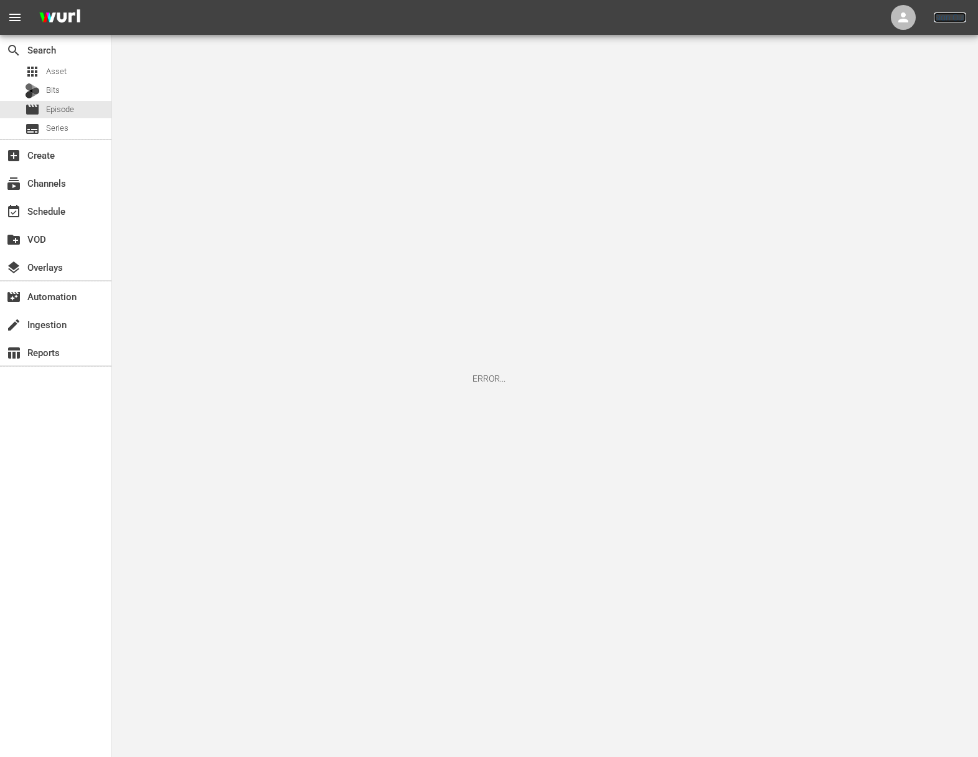
click at [958, 17] on link "Sign Out" at bounding box center [950, 17] width 32 height 10
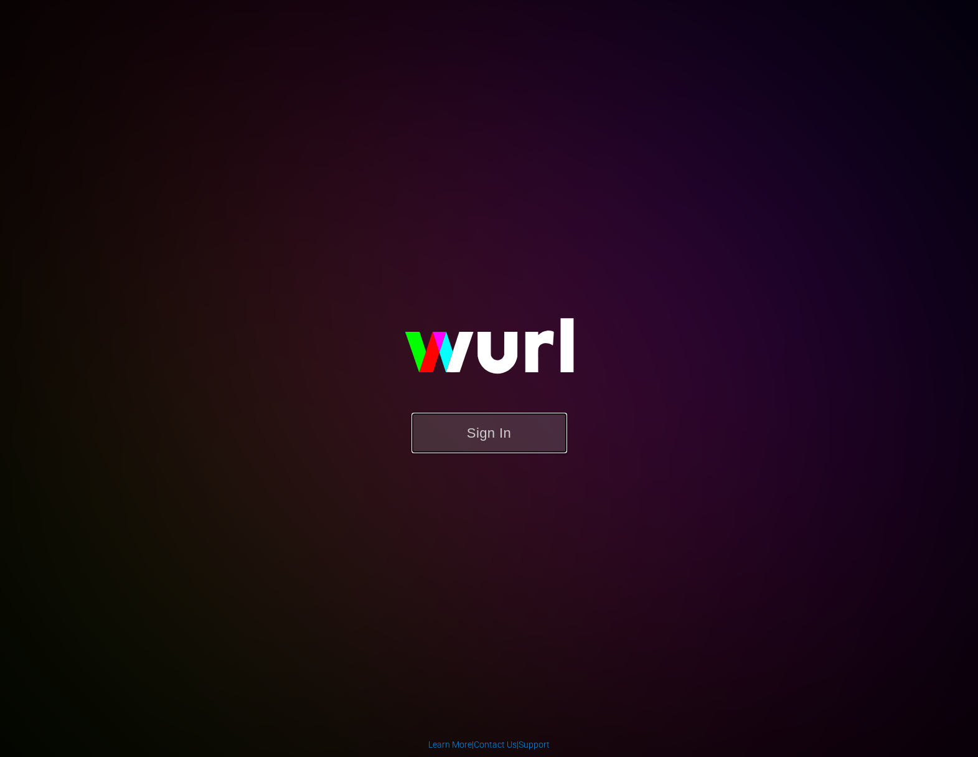
click at [526, 428] on button "Sign In" at bounding box center [489, 433] width 156 height 40
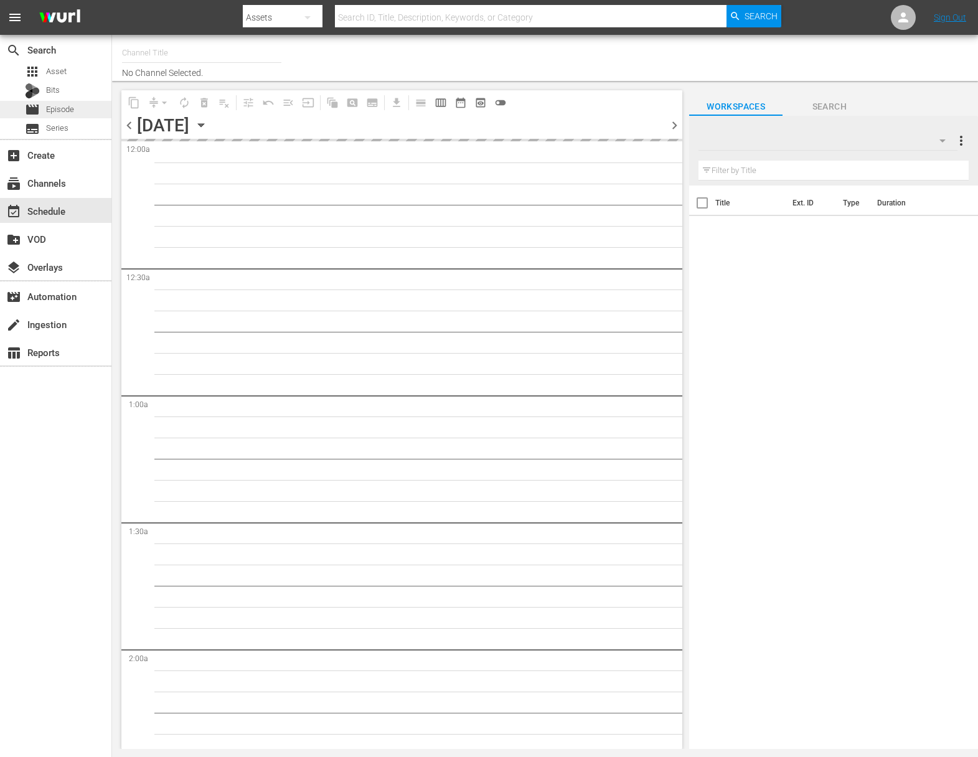
click at [74, 110] on span "Episode" at bounding box center [60, 109] width 28 height 12
